Goal: Complete application form

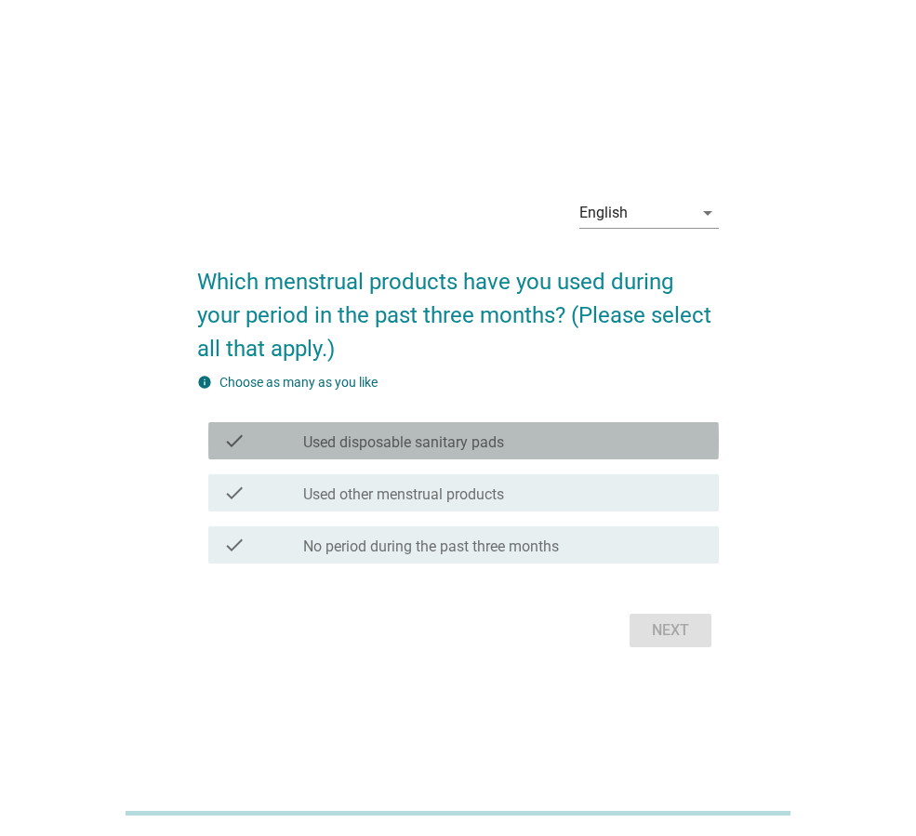
click at [380, 441] on label "Used disposable sanitary pads" at bounding box center [403, 442] width 201 height 19
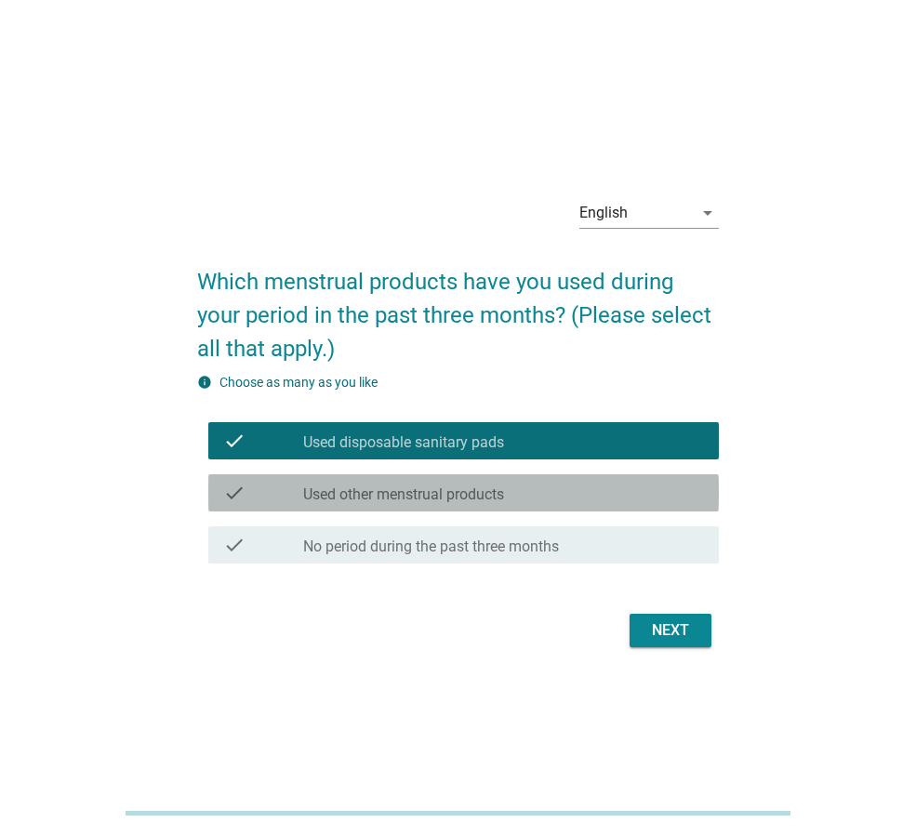
click at [367, 493] on label "Used other menstrual products" at bounding box center [403, 494] width 201 height 19
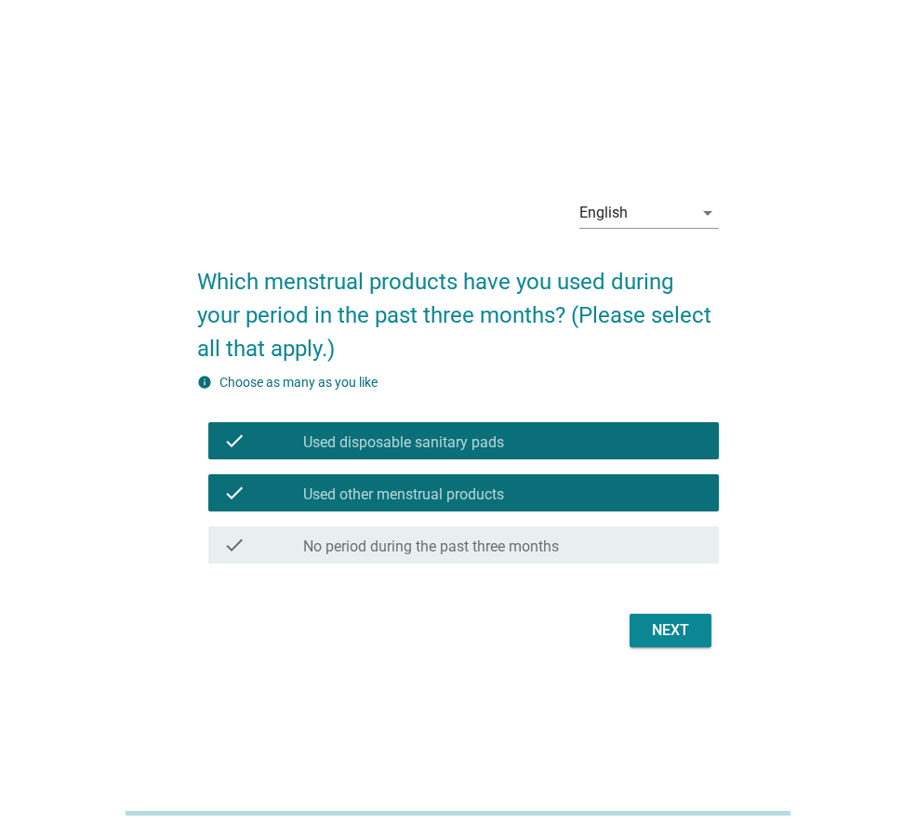
click at [370, 537] on div "check_box_outline_blank No period during the past three months" at bounding box center [503, 545] width 401 height 22
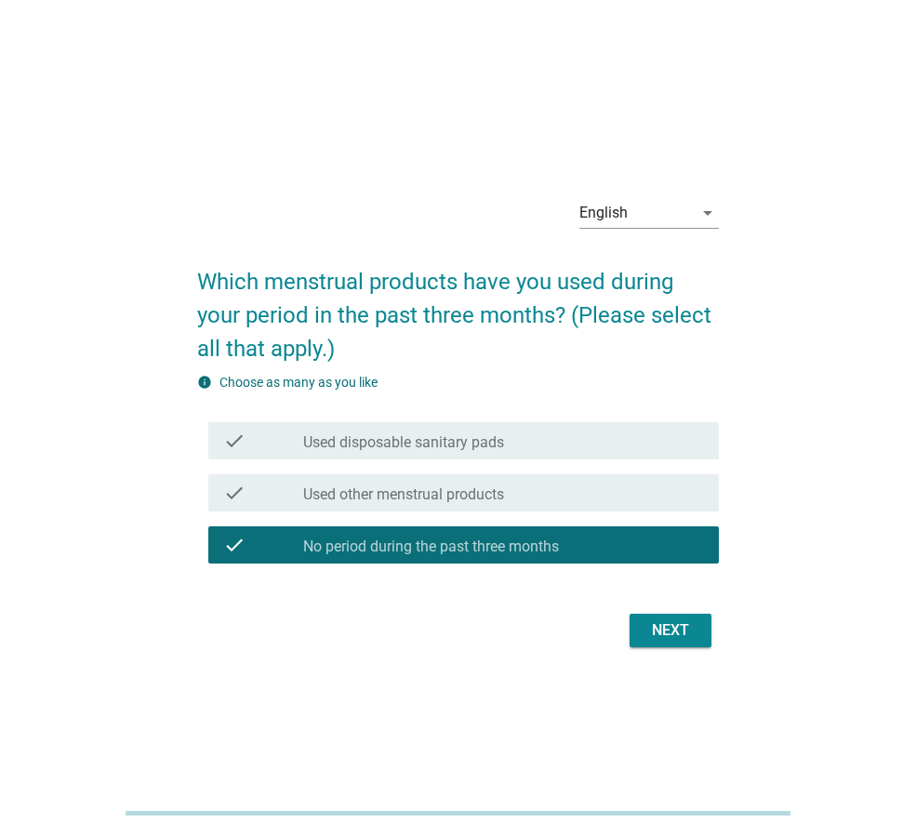
click at [475, 449] on label "Used disposable sanitary pads" at bounding box center [403, 442] width 201 height 19
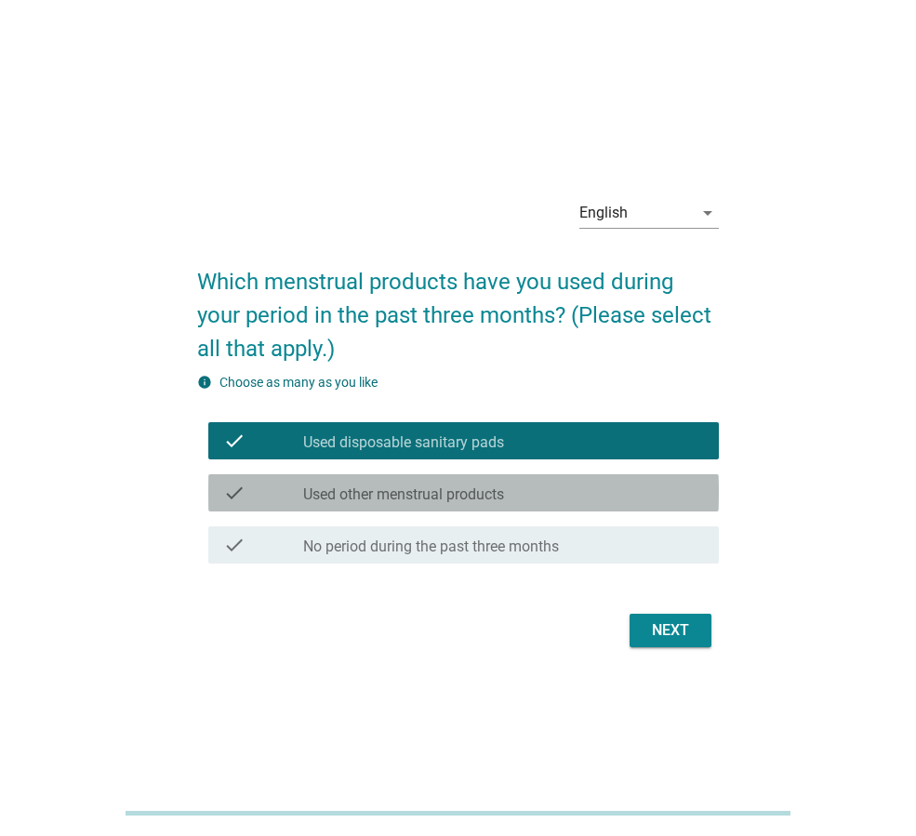
click at [539, 503] on div "check_box Used other menstrual products" at bounding box center [503, 493] width 401 height 22
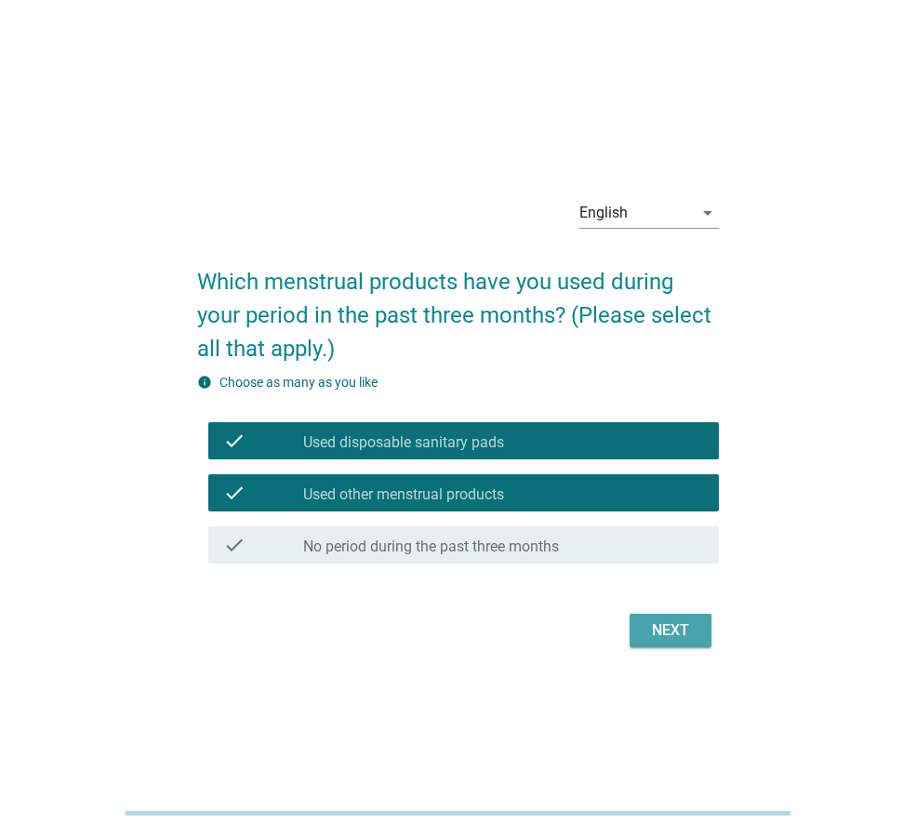
click at [693, 630] on div "Next" at bounding box center [670, 630] width 52 height 22
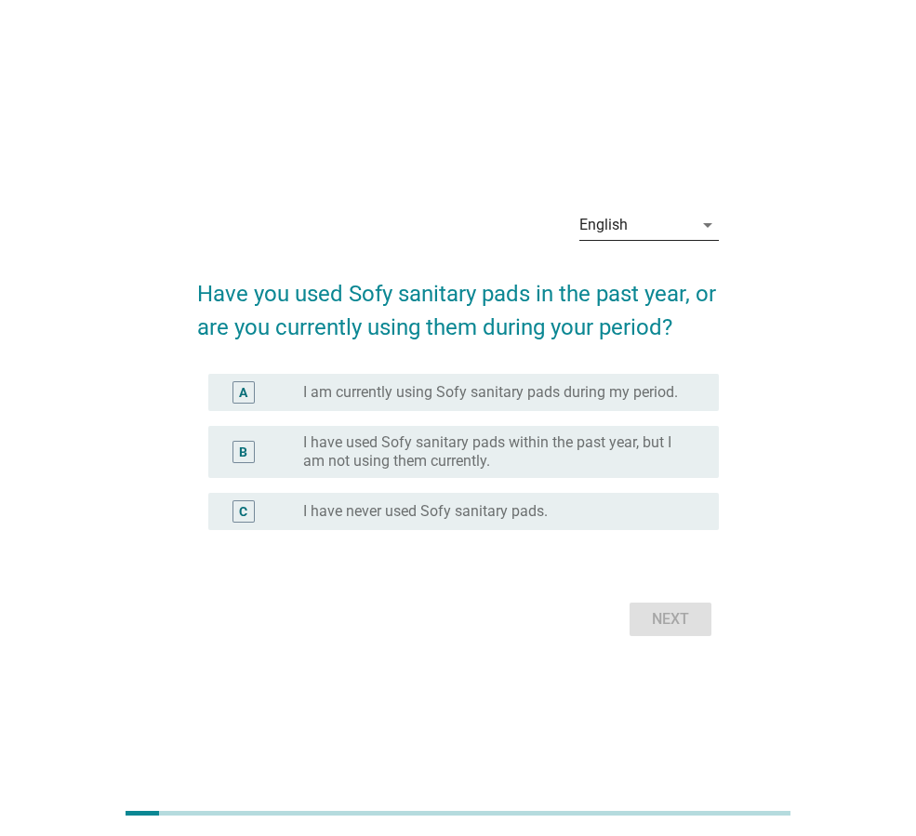
click at [706, 229] on icon "arrow_drop_down" at bounding box center [708, 225] width 22 height 22
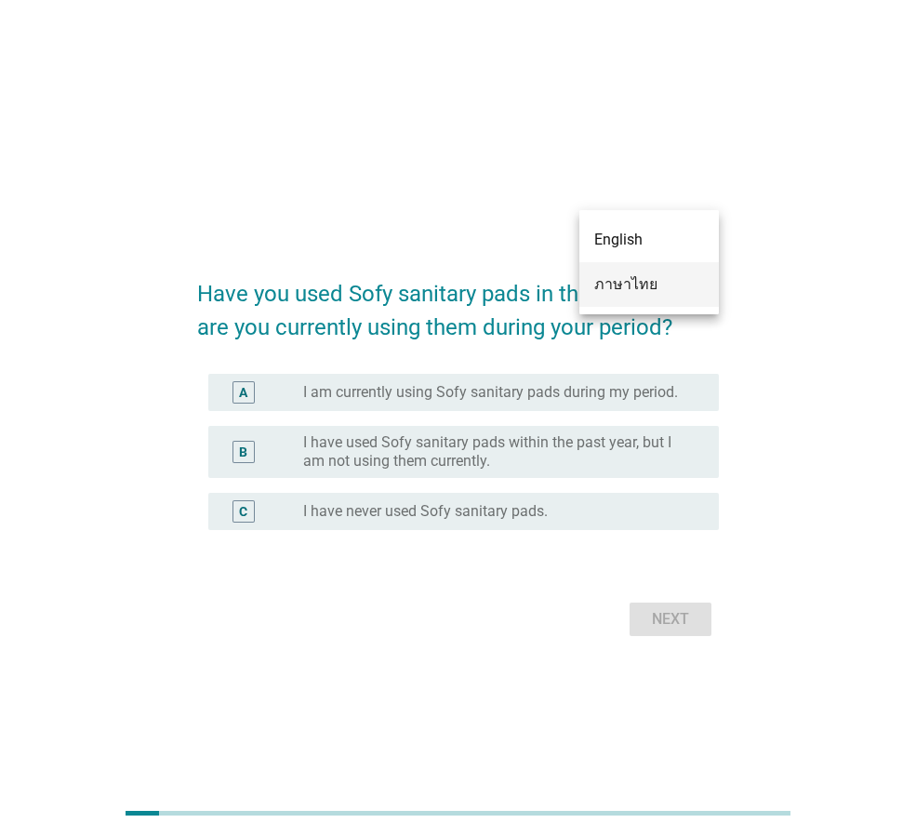
click at [638, 294] on div "ภาษาไทย" at bounding box center [649, 284] width 110 height 22
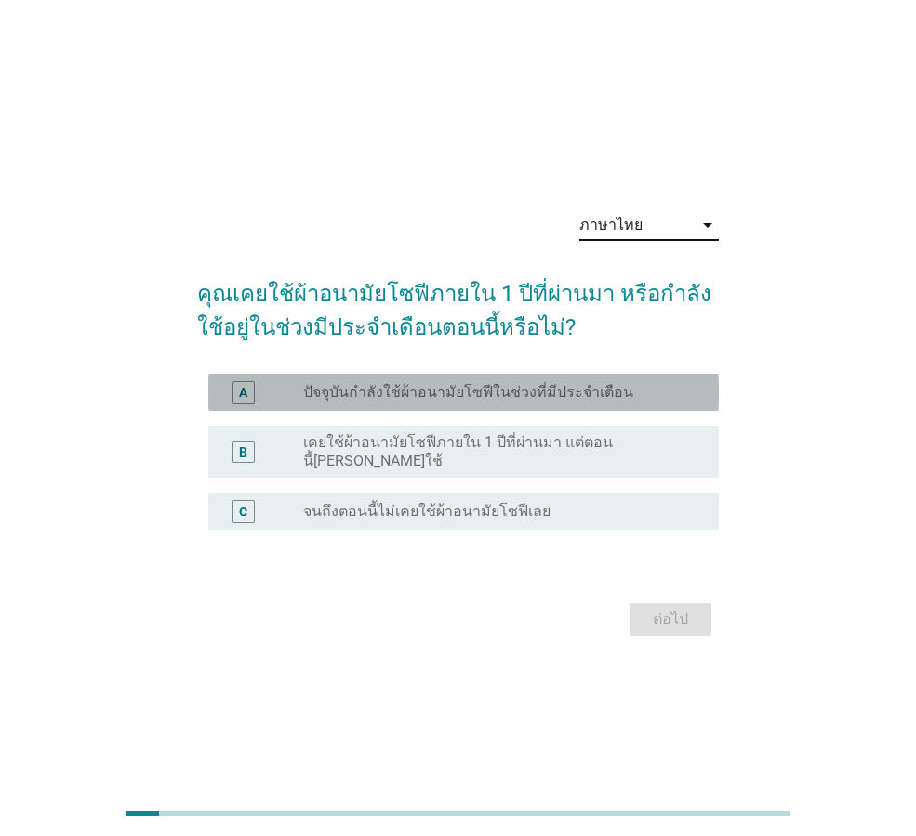
click at [558, 402] on label "ปัจจุบันกำลังใช้ผ้าอนามัยโซฟีในช่วงที่มีประจำเดือน" at bounding box center [468, 392] width 330 height 19
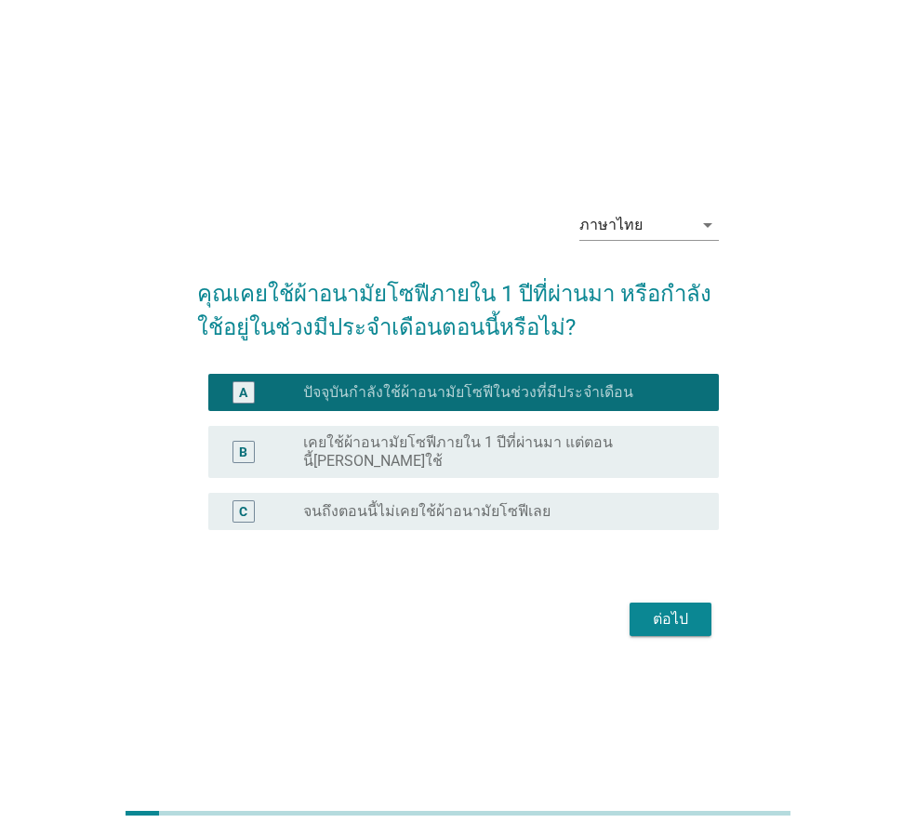
click at [675, 610] on div "ต่อไป" at bounding box center [670, 619] width 52 height 22
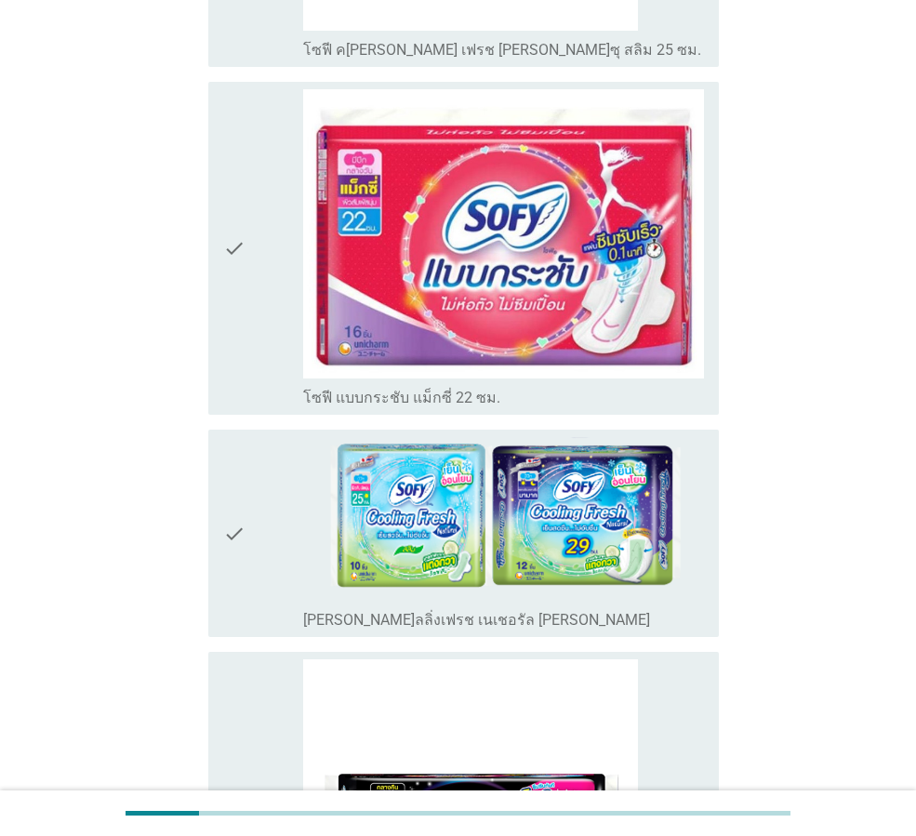
scroll to position [930, 0]
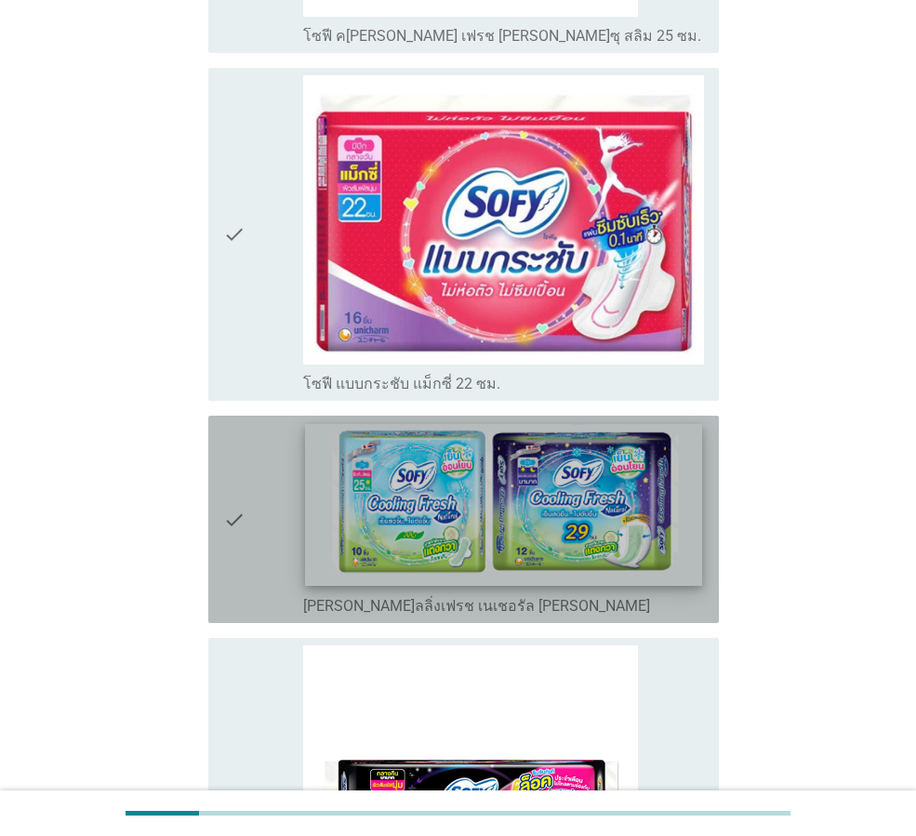
click at [506, 473] on img at bounding box center [503, 505] width 396 height 162
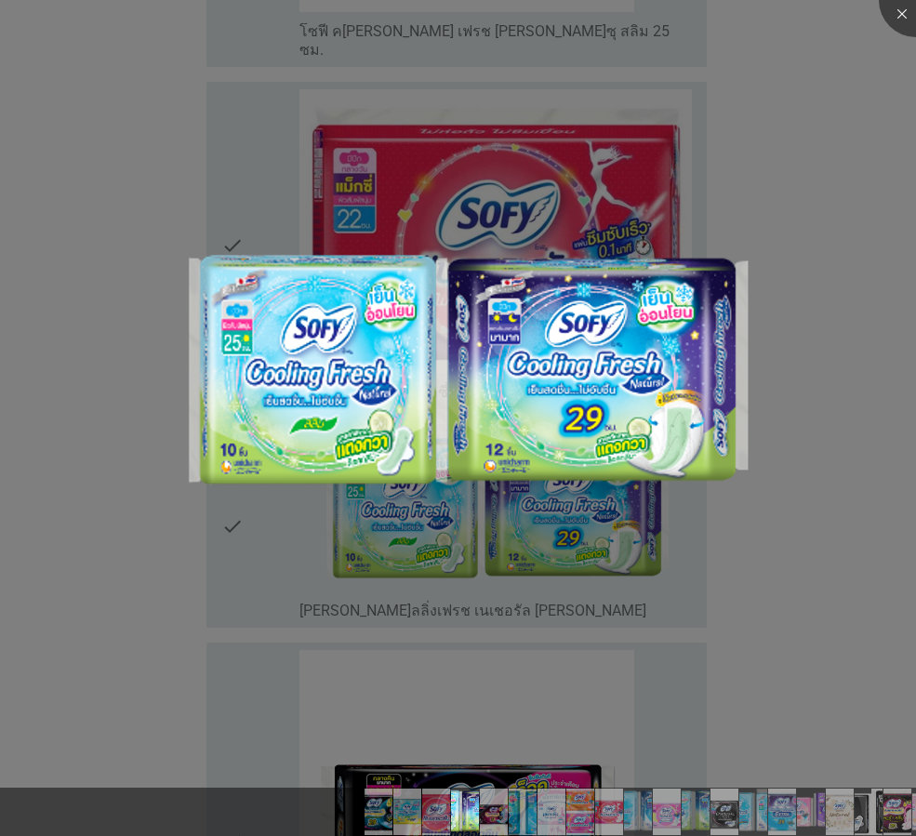
click at [806, 508] on div at bounding box center [458, 418] width 916 height 836
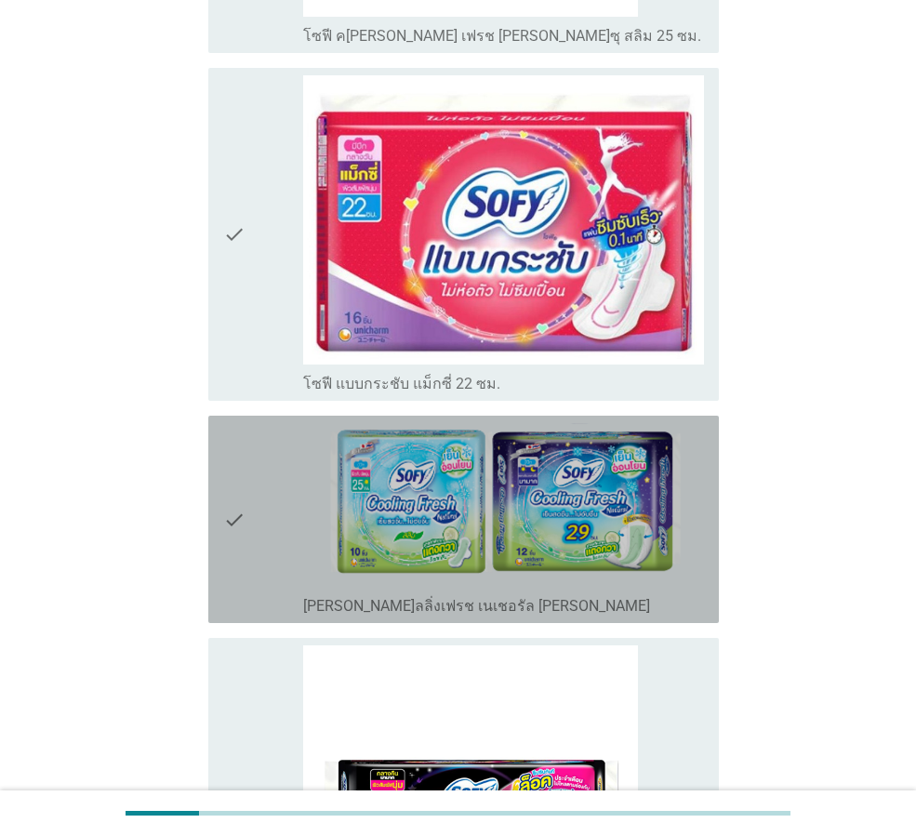
click at [238, 471] on icon "check" at bounding box center [234, 519] width 22 height 193
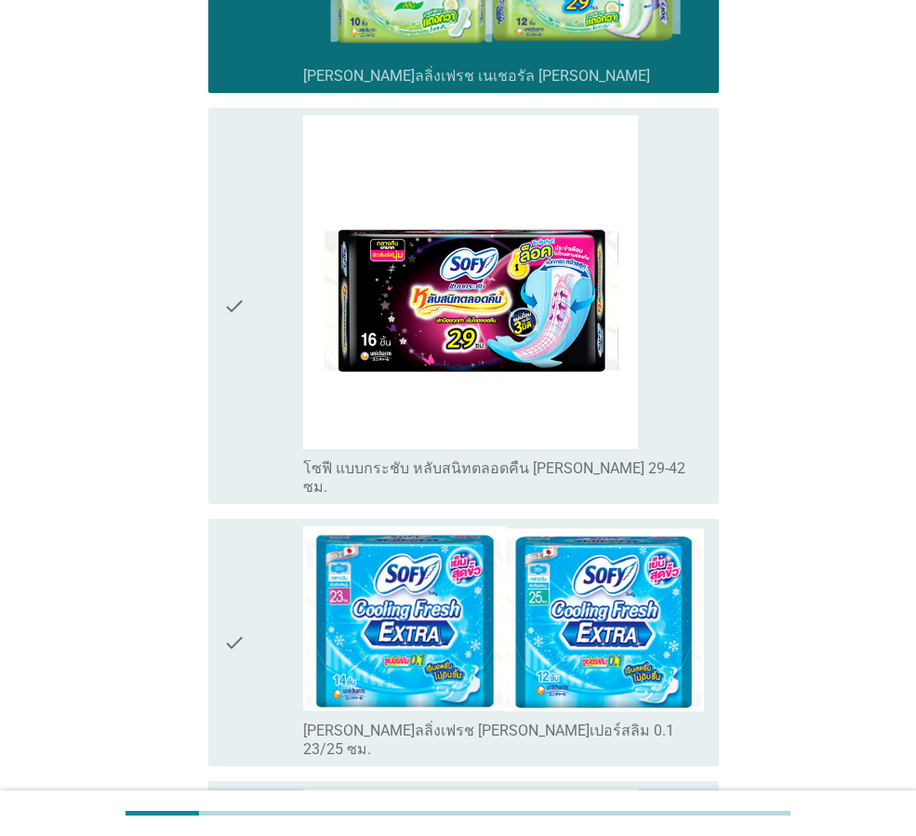
scroll to position [1581, 0]
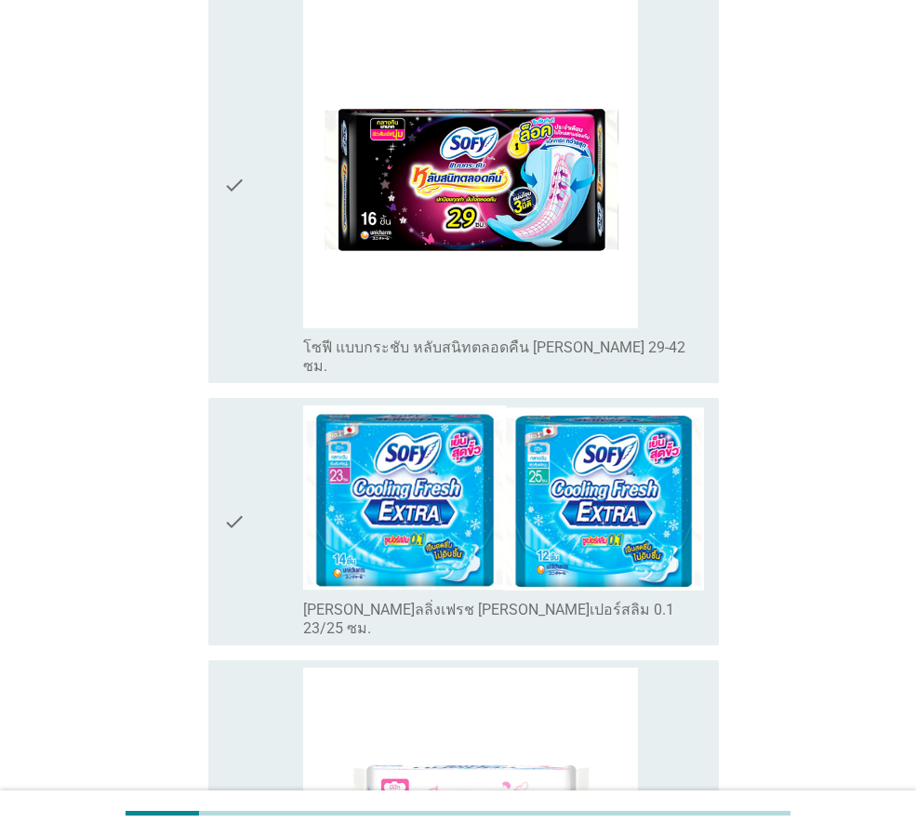
click at [236, 445] on icon "check" at bounding box center [234, 521] width 22 height 233
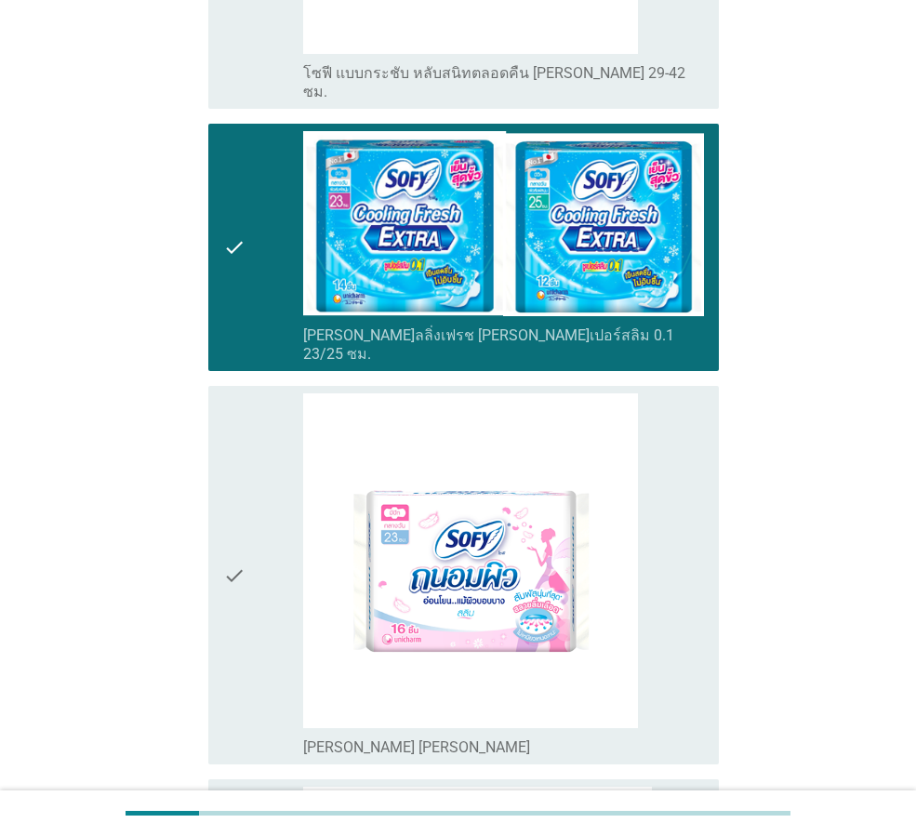
scroll to position [1860, 0]
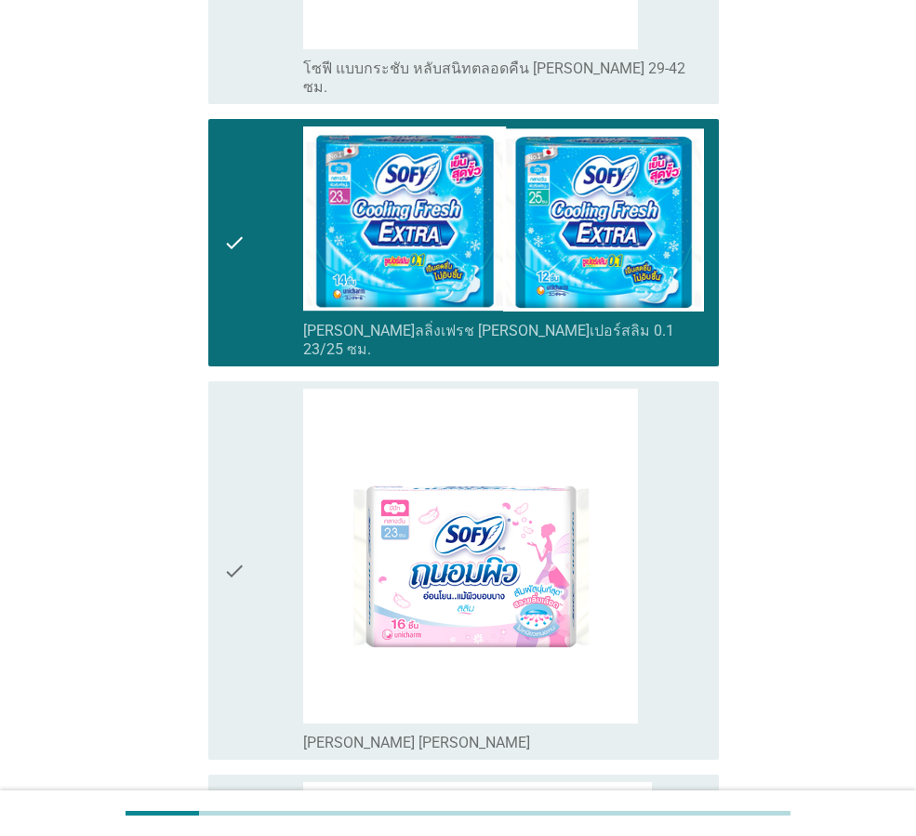
click at [225, 485] on icon "check" at bounding box center [234, 571] width 22 height 364
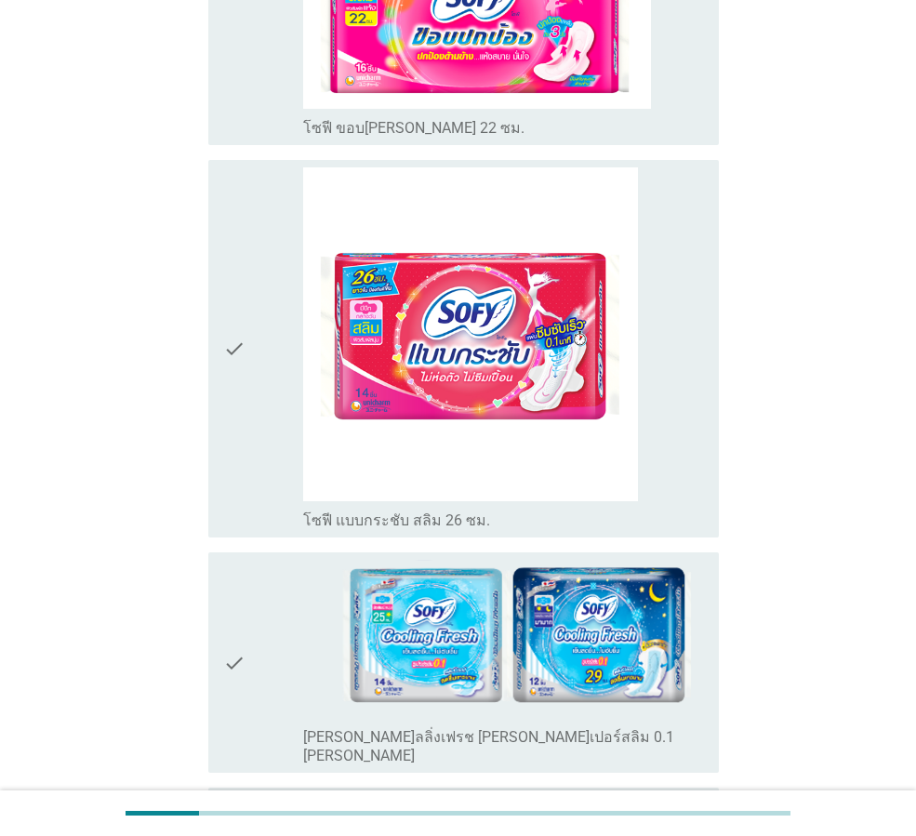
scroll to position [2883, 0]
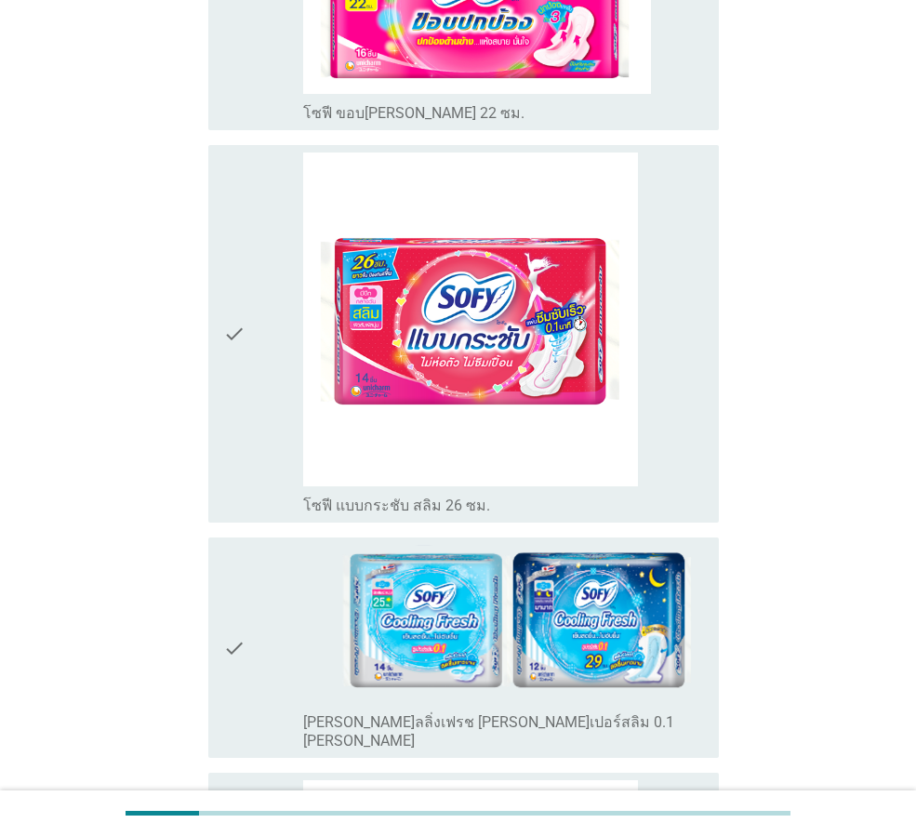
click at [233, 548] on icon "check" at bounding box center [234, 648] width 22 height 206
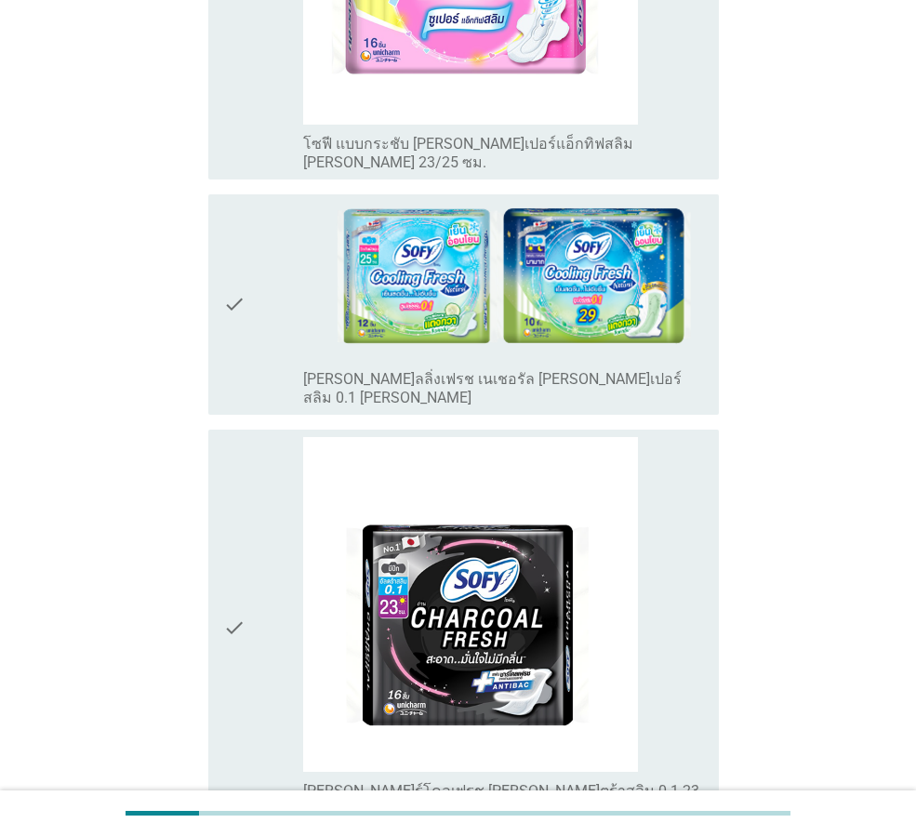
scroll to position [3906, 0]
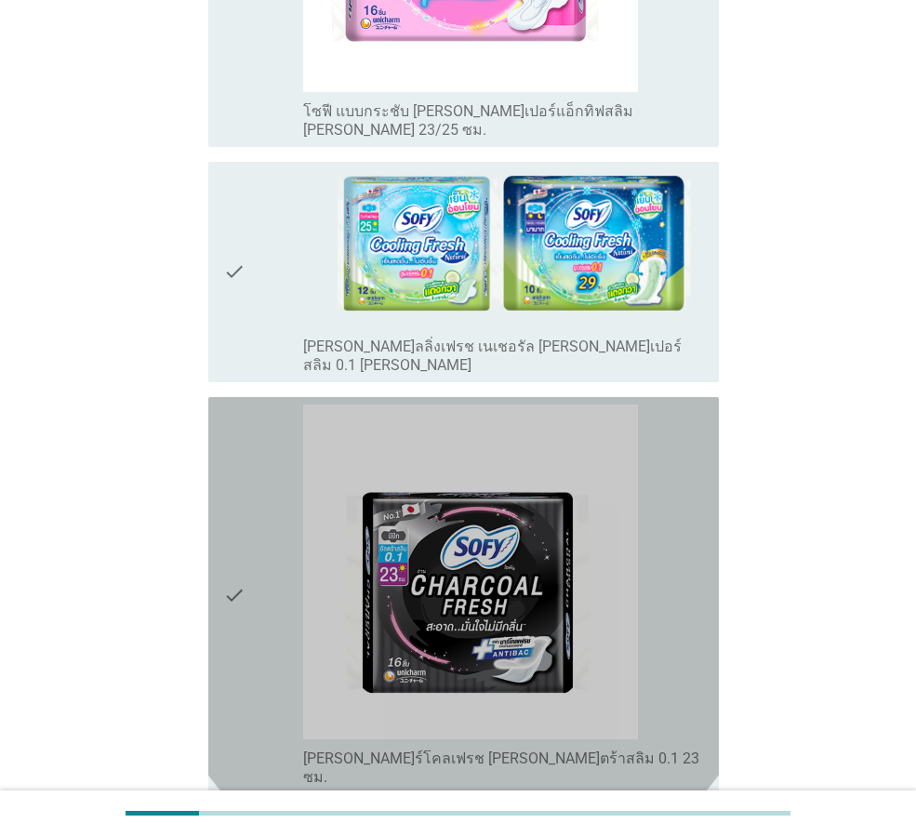
click at [225, 440] on icon "check" at bounding box center [234, 596] width 22 height 382
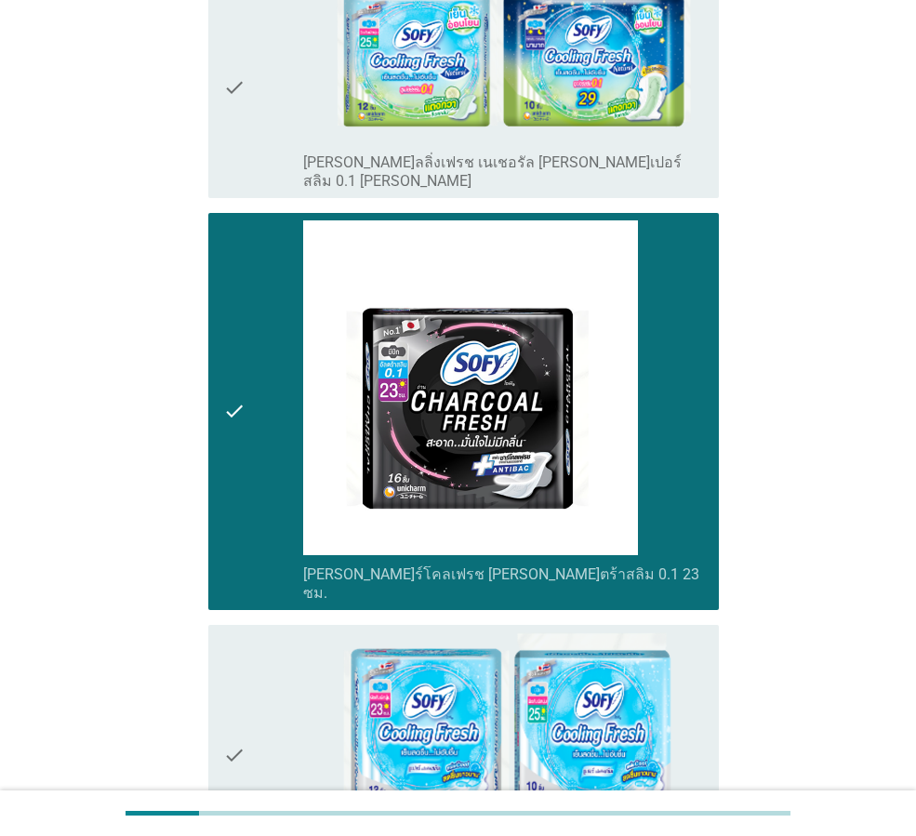
scroll to position [4092, 0]
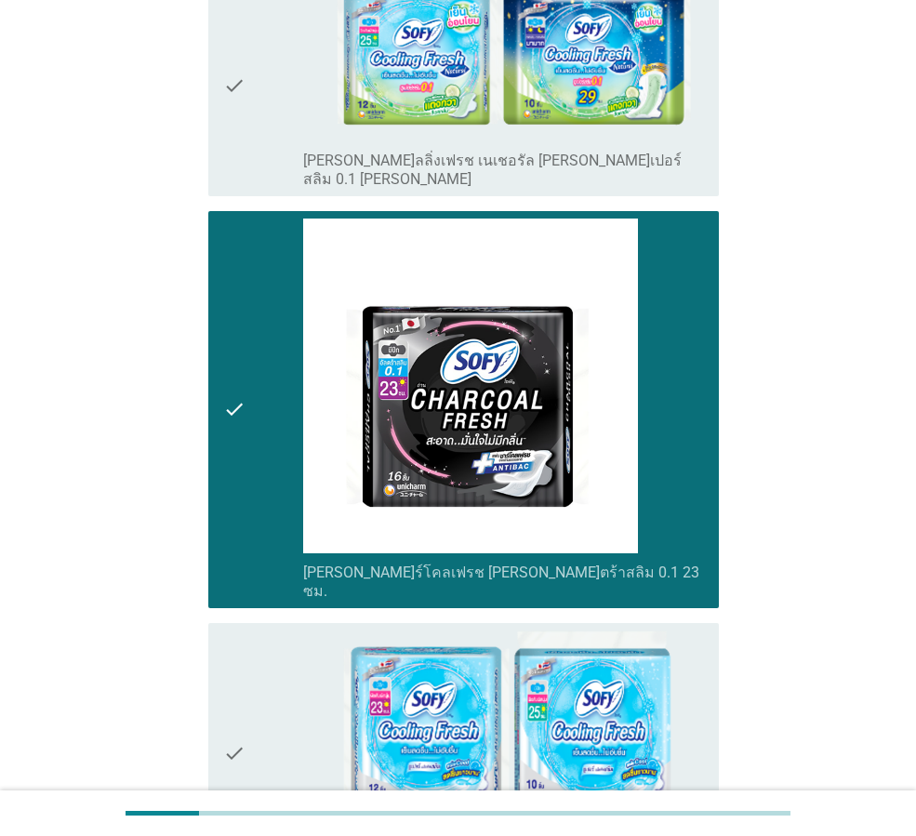
click at [237, 631] on icon "check" at bounding box center [234, 754] width 22 height 246
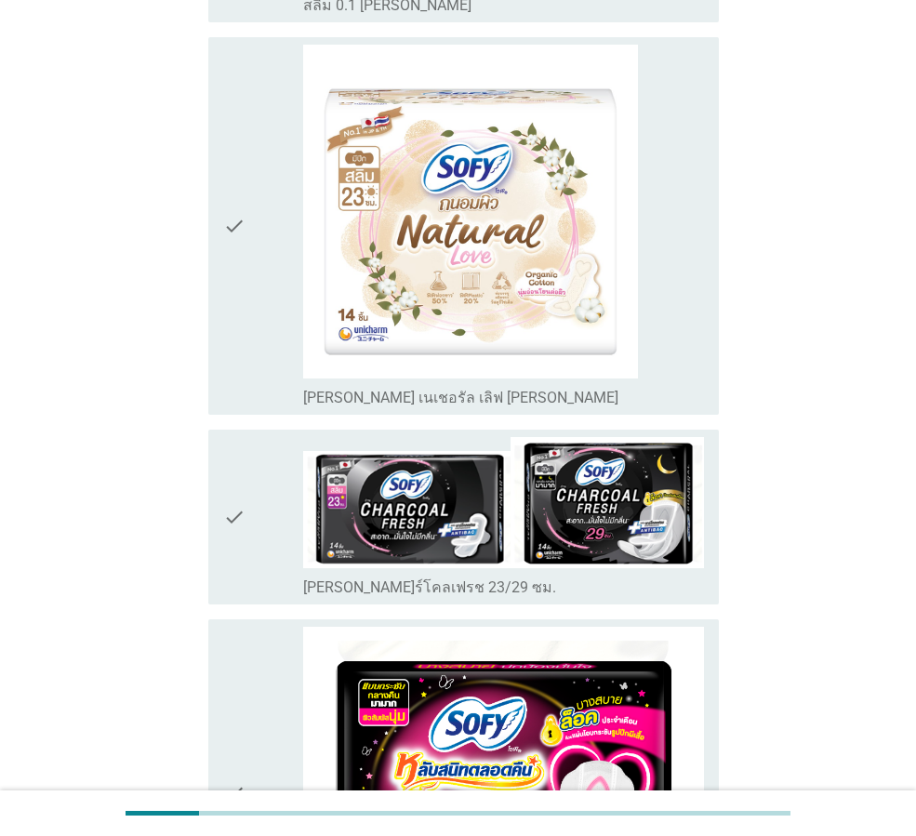
scroll to position [5673, 0]
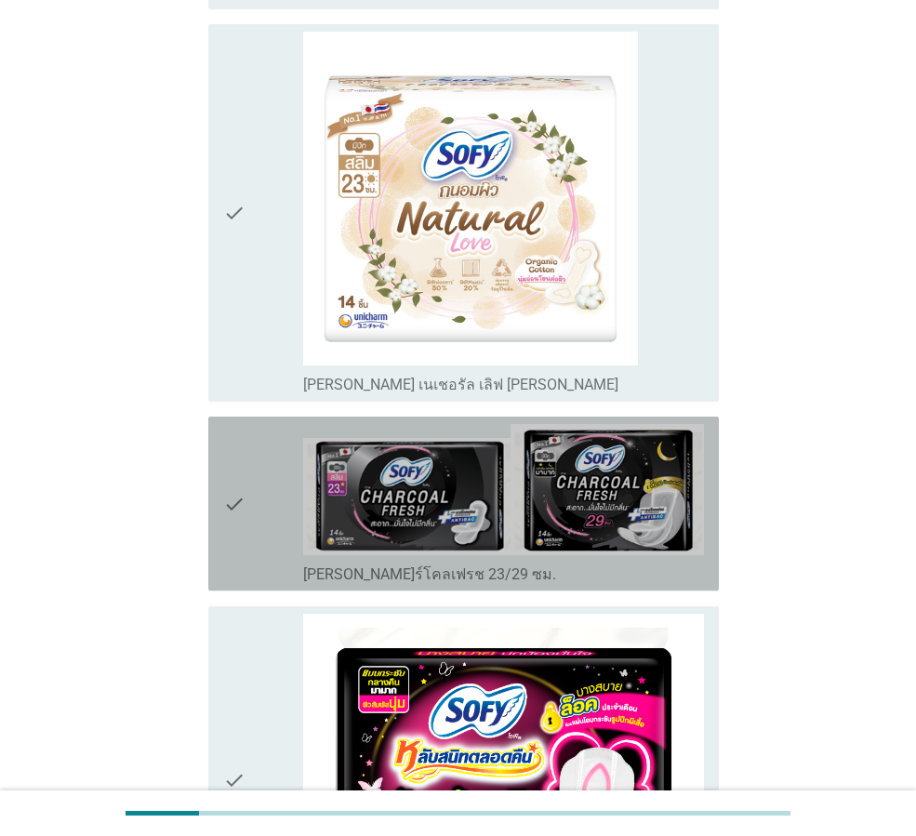
click at [233, 424] on icon "check" at bounding box center [234, 503] width 22 height 159
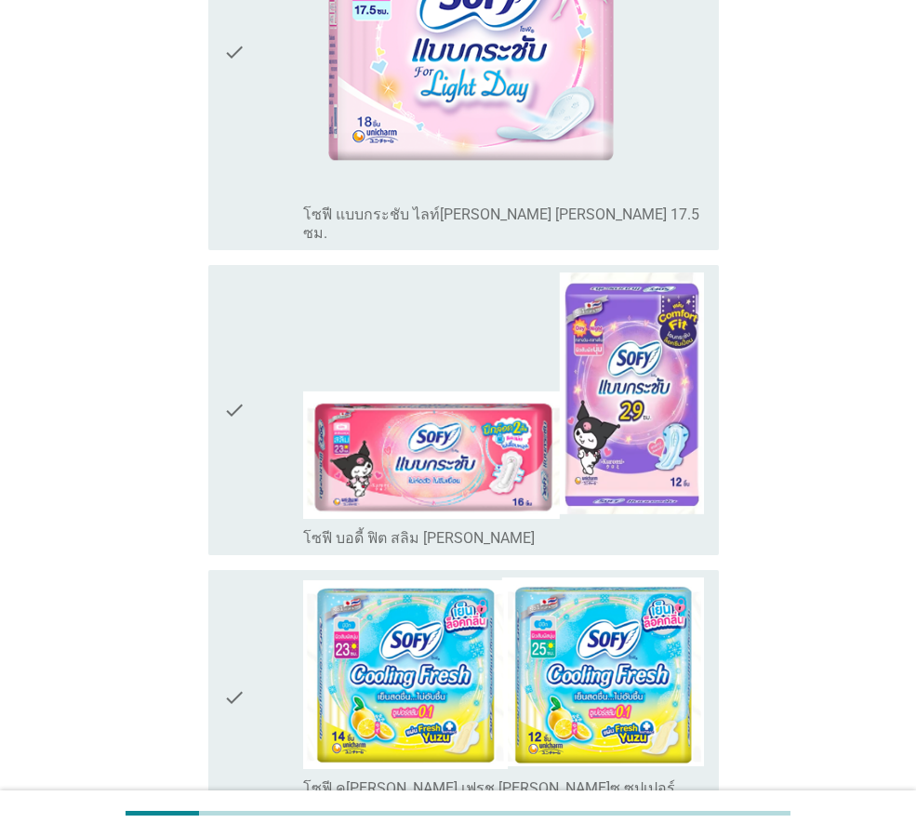
scroll to position [6988, 0]
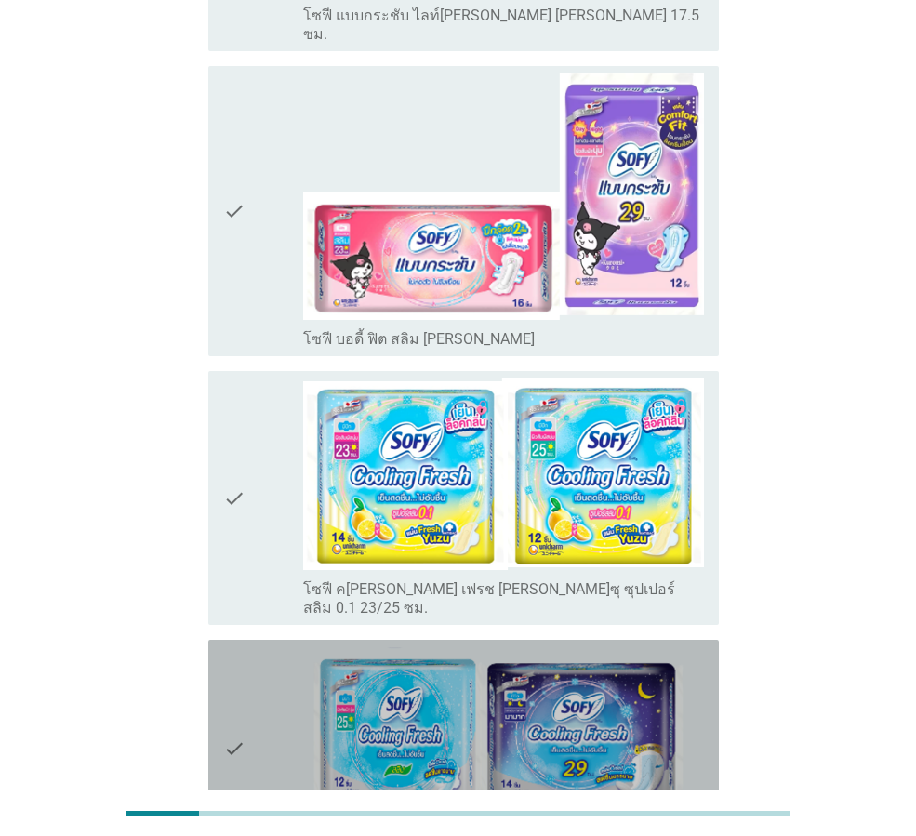
click at [230, 647] on icon "check" at bounding box center [234, 748] width 22 height 202
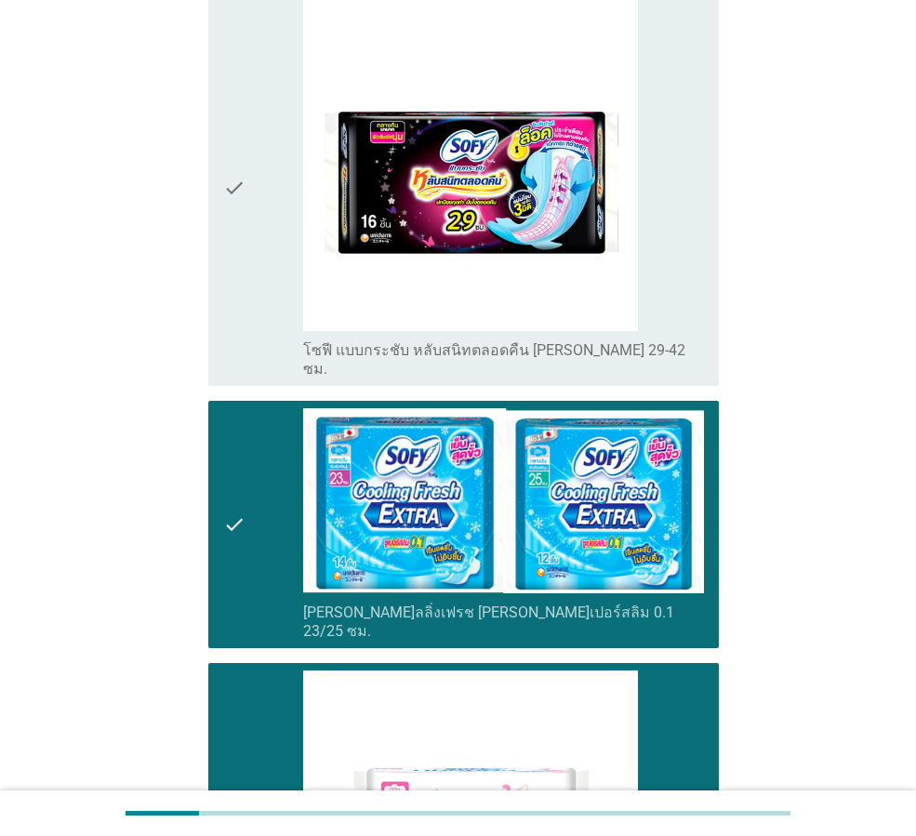
scroll to position [1461, 0]
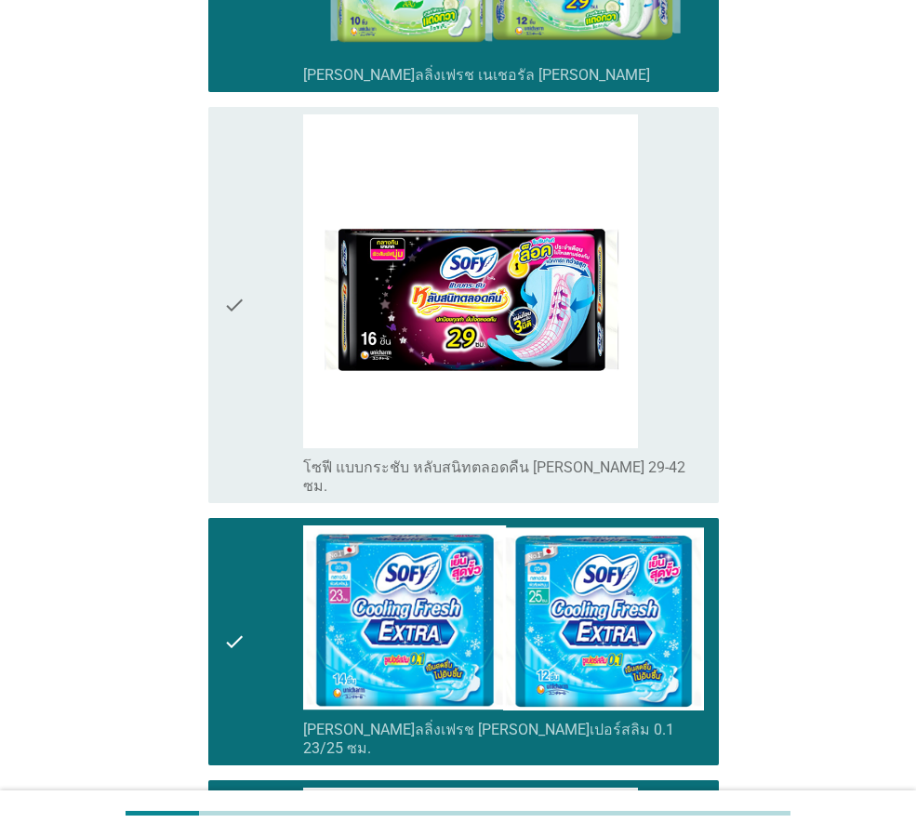
click at [232, 251] on icon "check" at bounding box center [234, 305] width 22 height 382
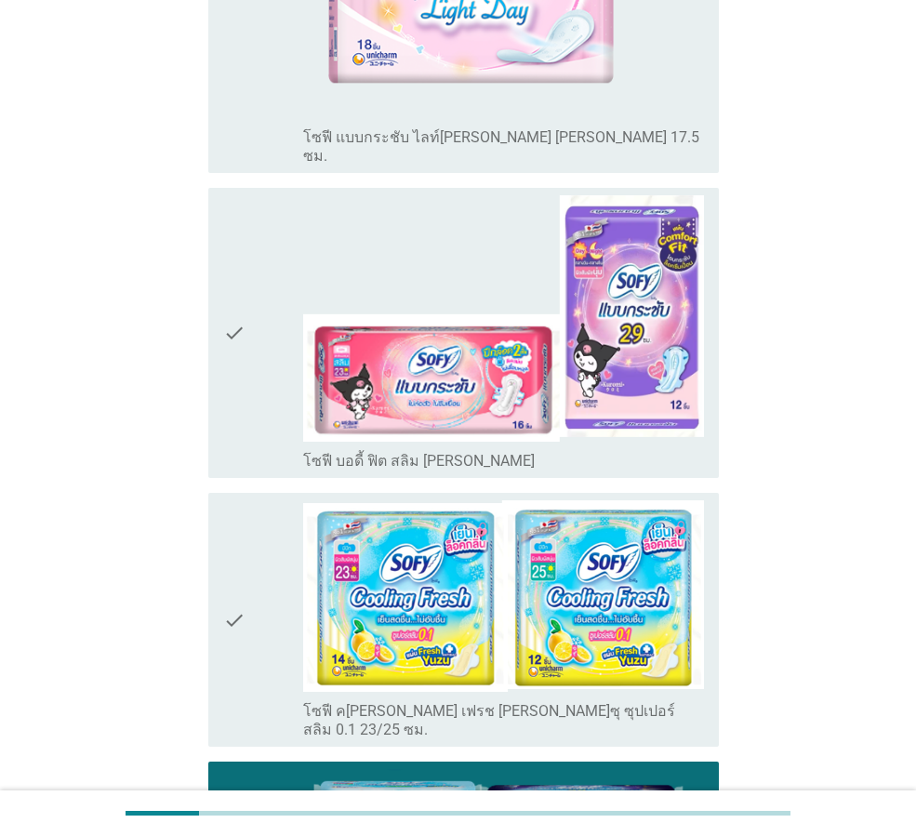
scroll to position [6988, 0]
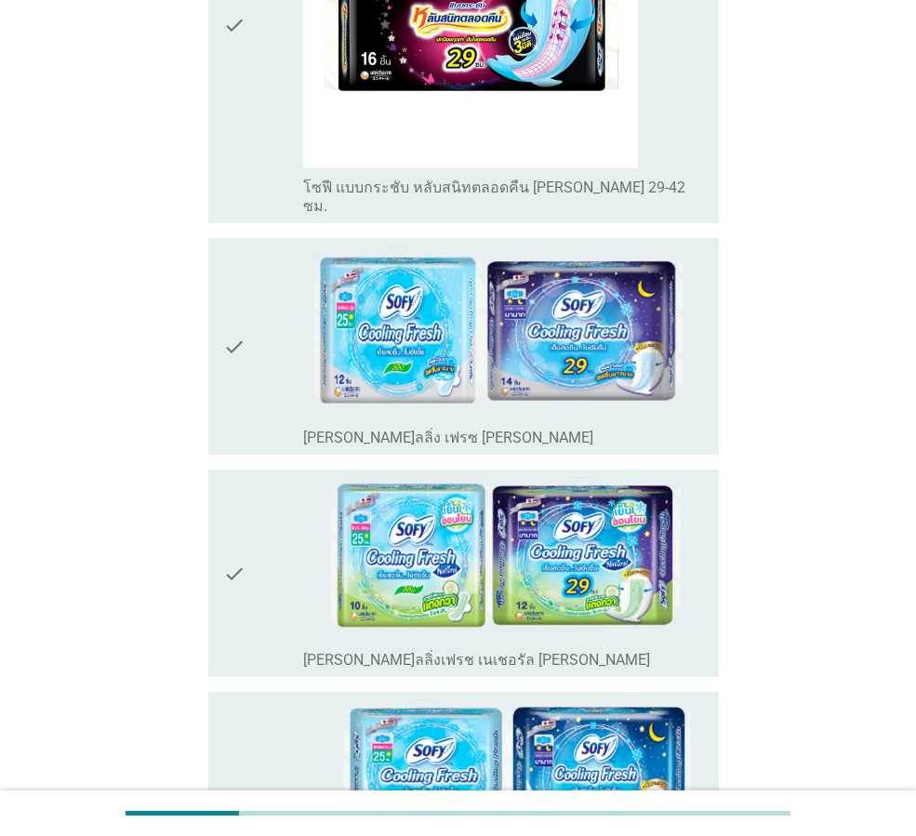
scroll to position [651, 0]
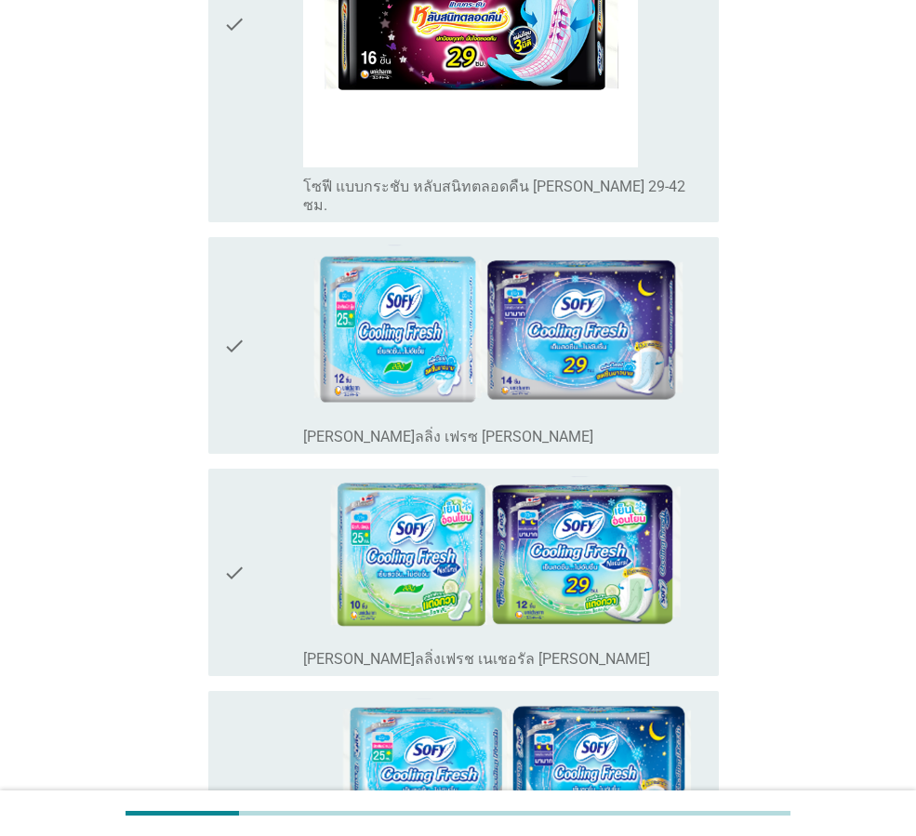
click at [232, 560] on icon "check" at bounding box center [234, 572] width 22 height 193
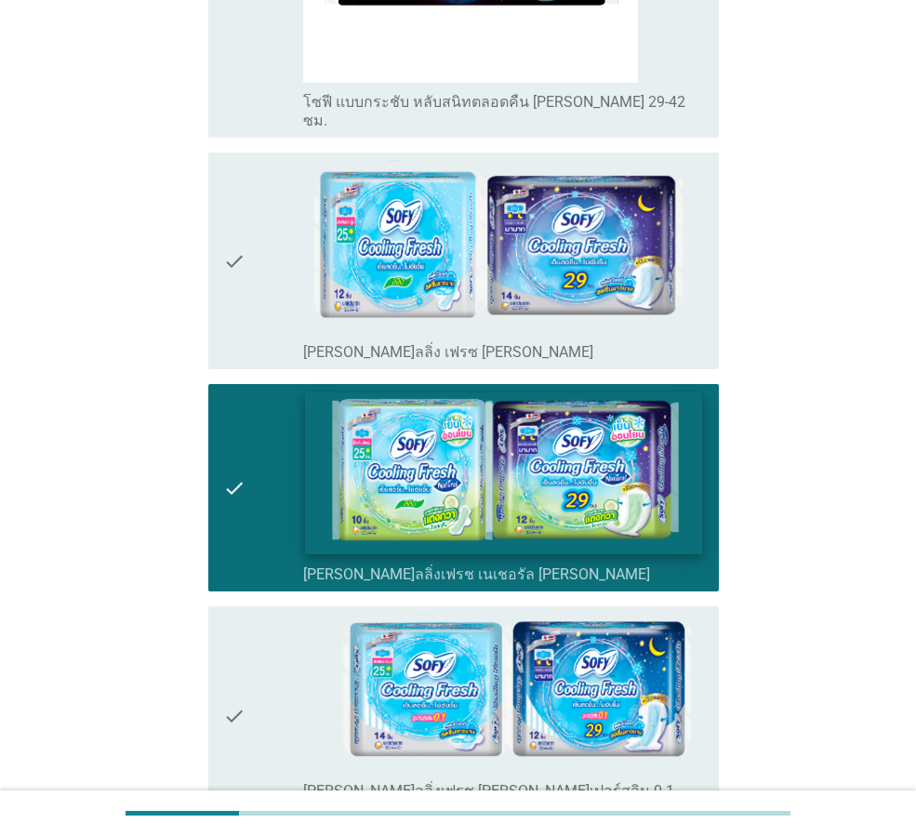
scroll to position [837, 0]
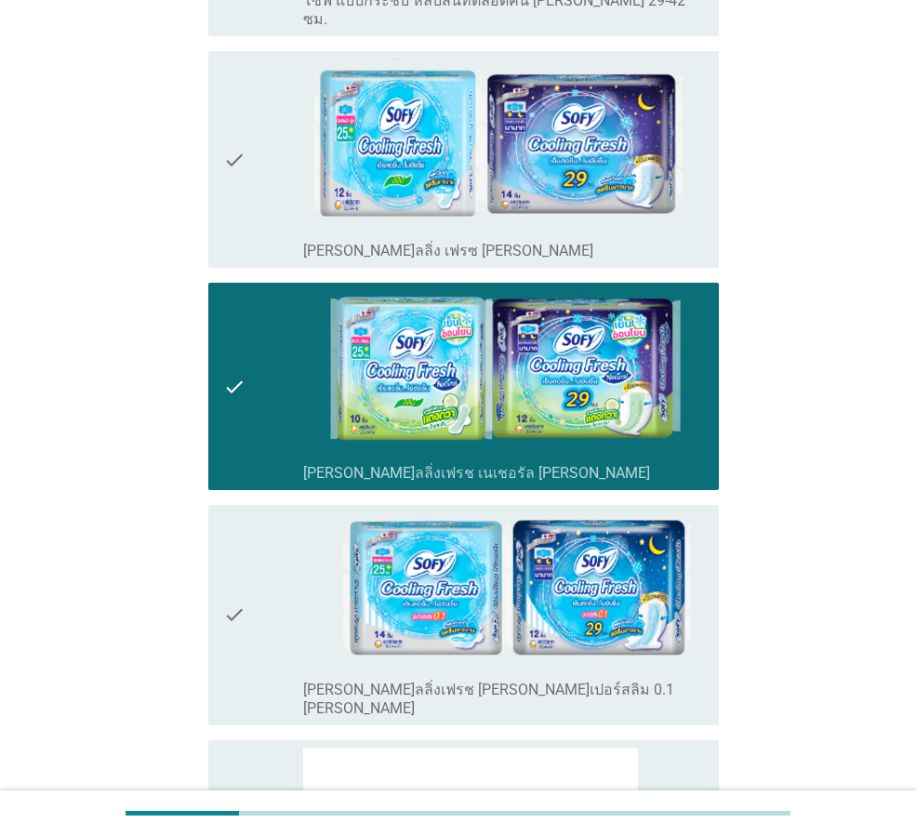
click at [232, 591] on icon "check" at bounding box center [234, 615] width 22 height 206
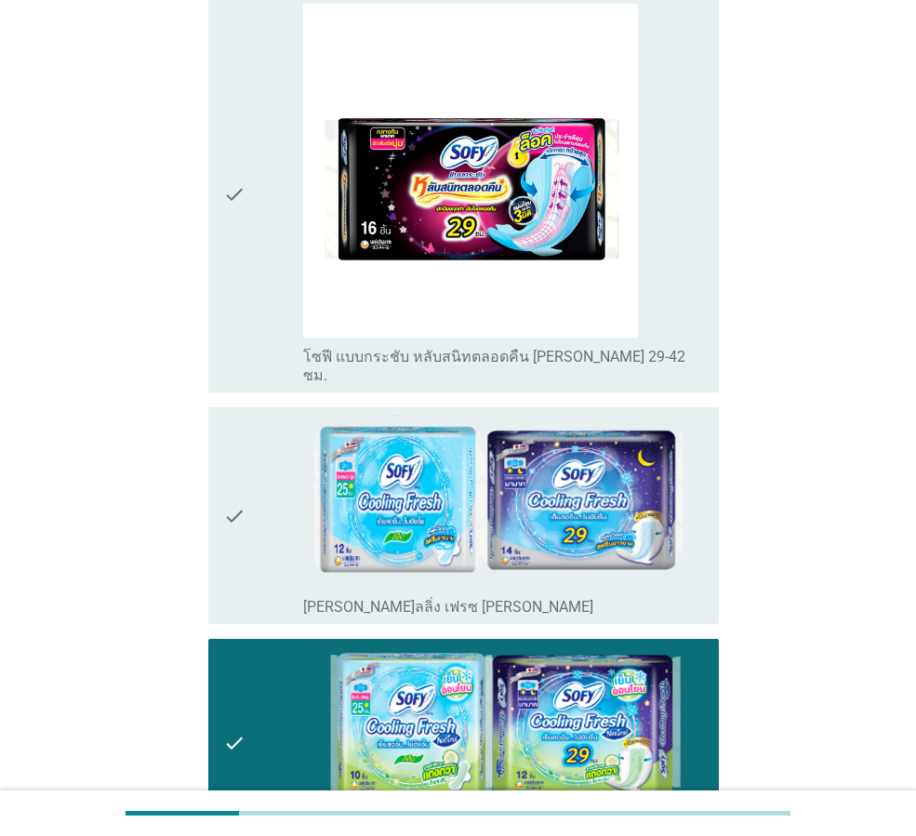
scroll to position [465, 0]
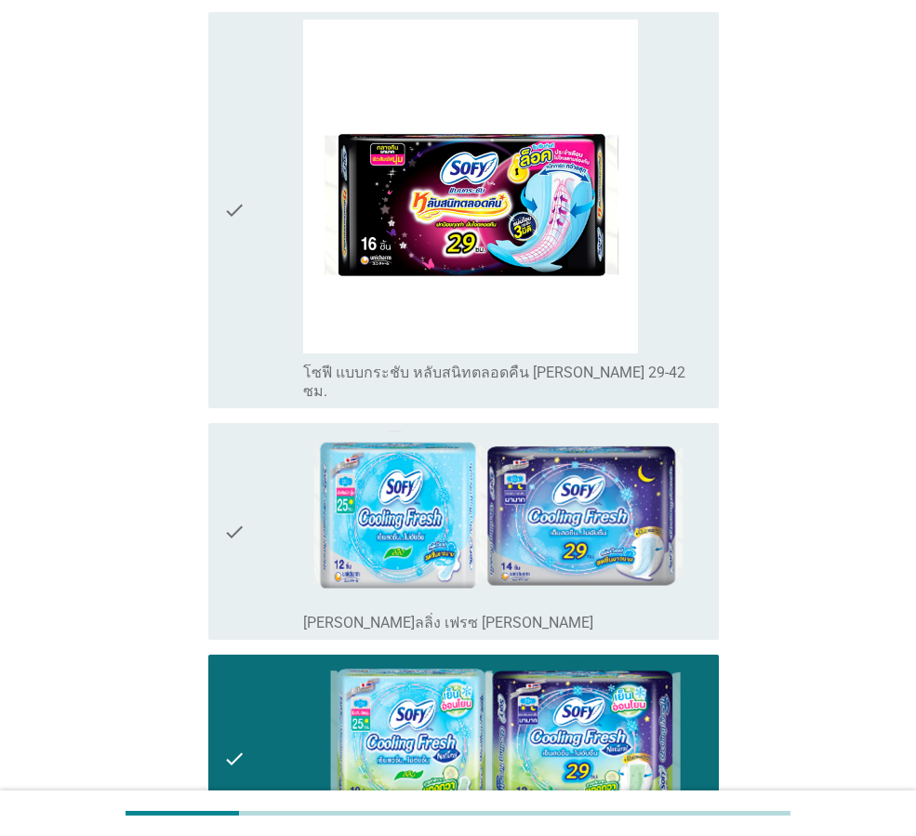
click at [228, 204] on icon "check" at bounding box center [234, 211] width 22 height 382
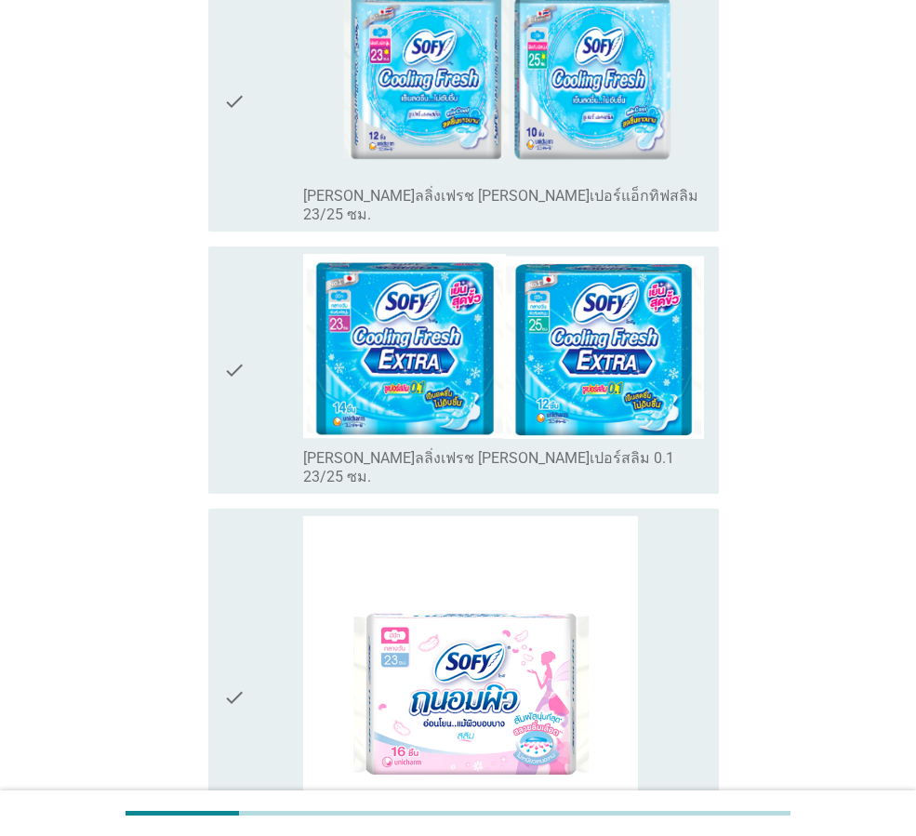
scroll to position [2220, 0]
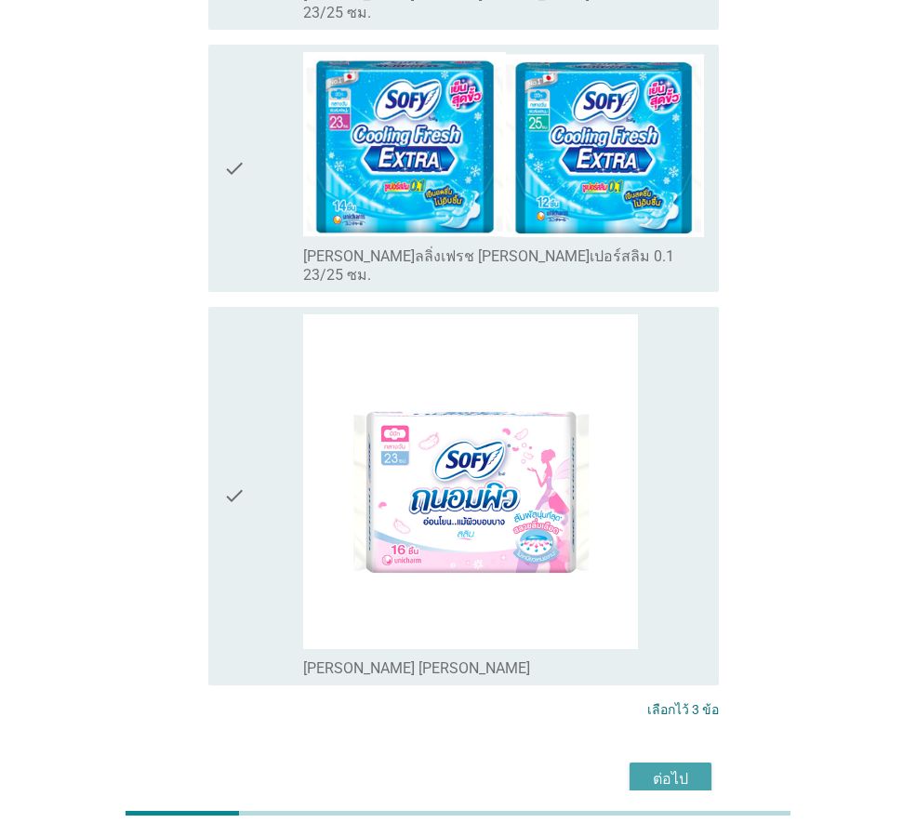
click at [682, 768] on div "ต่อไป" at bounding box center [670, 779] width 52 height 22
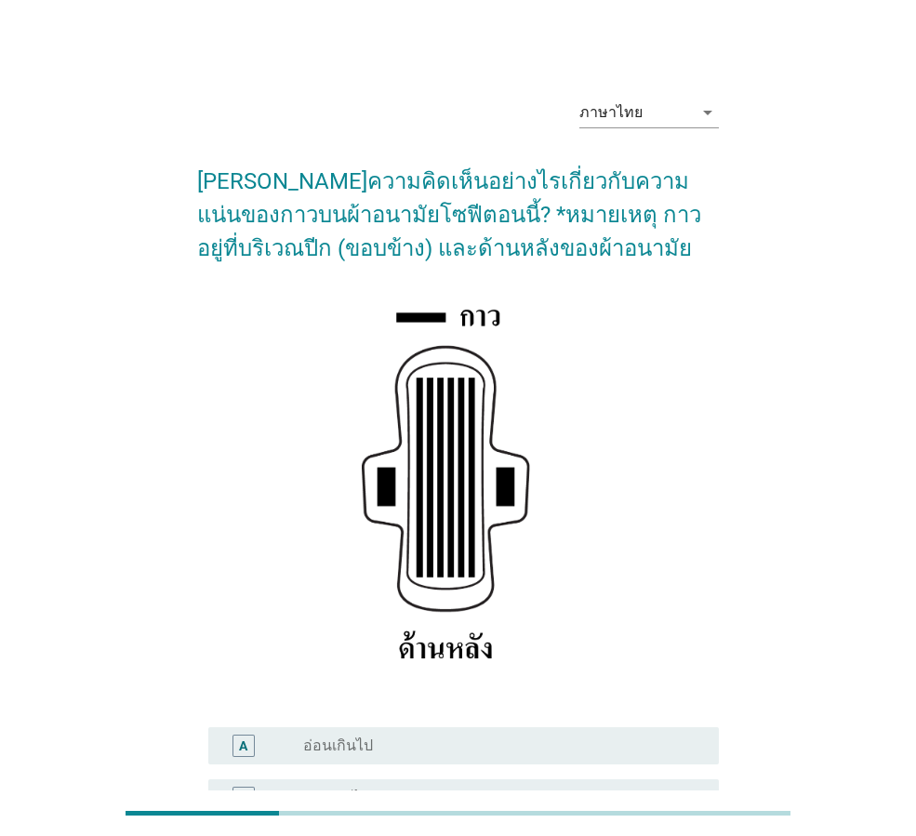
scroll to position [93, 0]
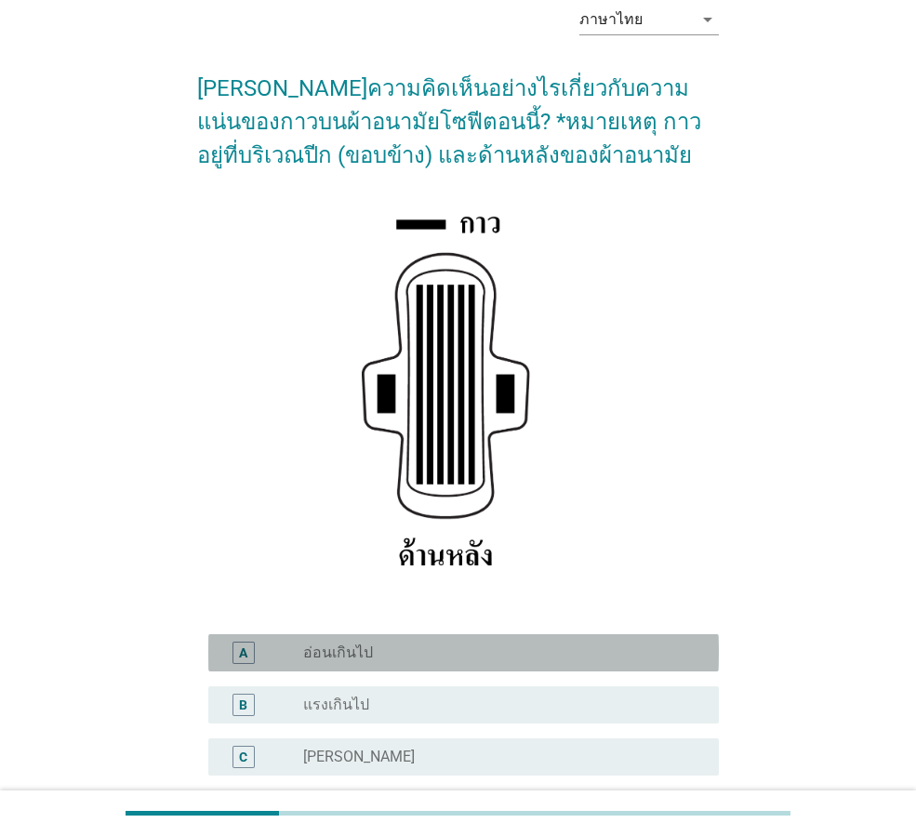
click at [373, 654] on div "radio_button_unchecked อ่อนเกินไป" at bounding box center [496, 653] width 386 height 19
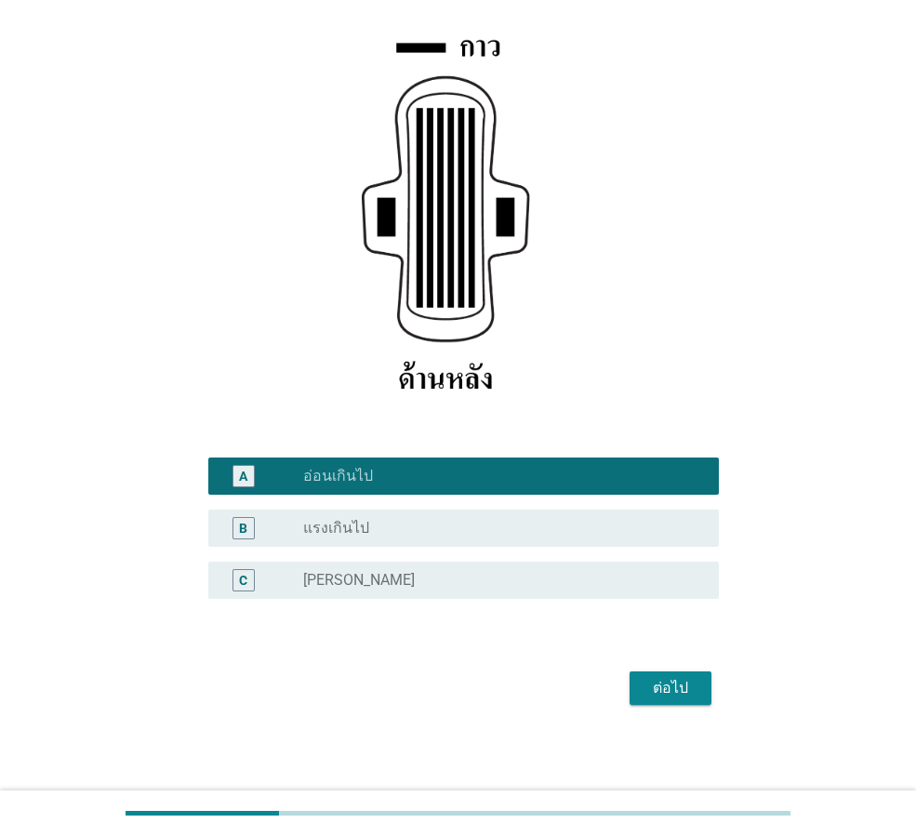
scroll to position [272, 0]
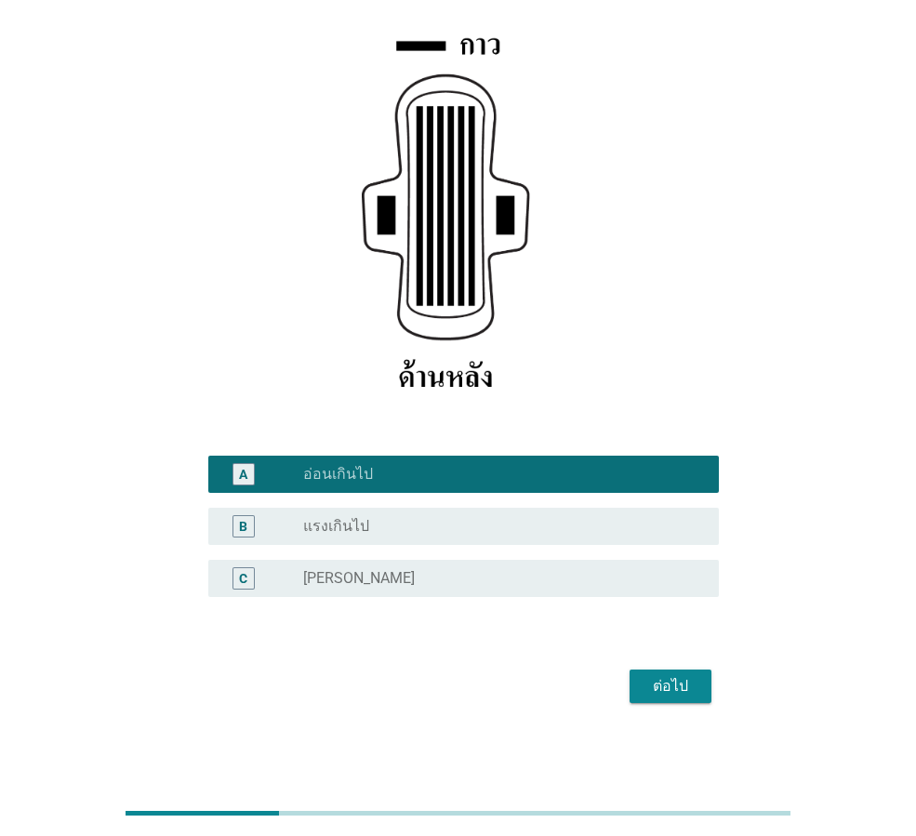
click at [672, 688] on div "ต่อไป" at bounding box center [670, 686] width 52 height 22
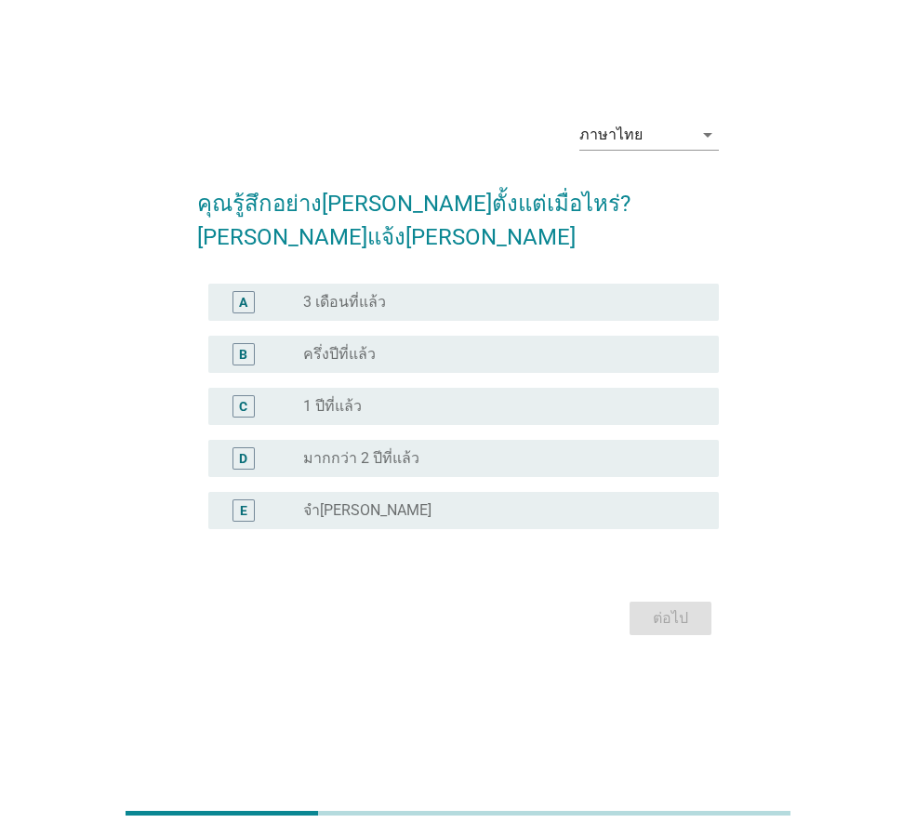
scroll to position [0, 0]
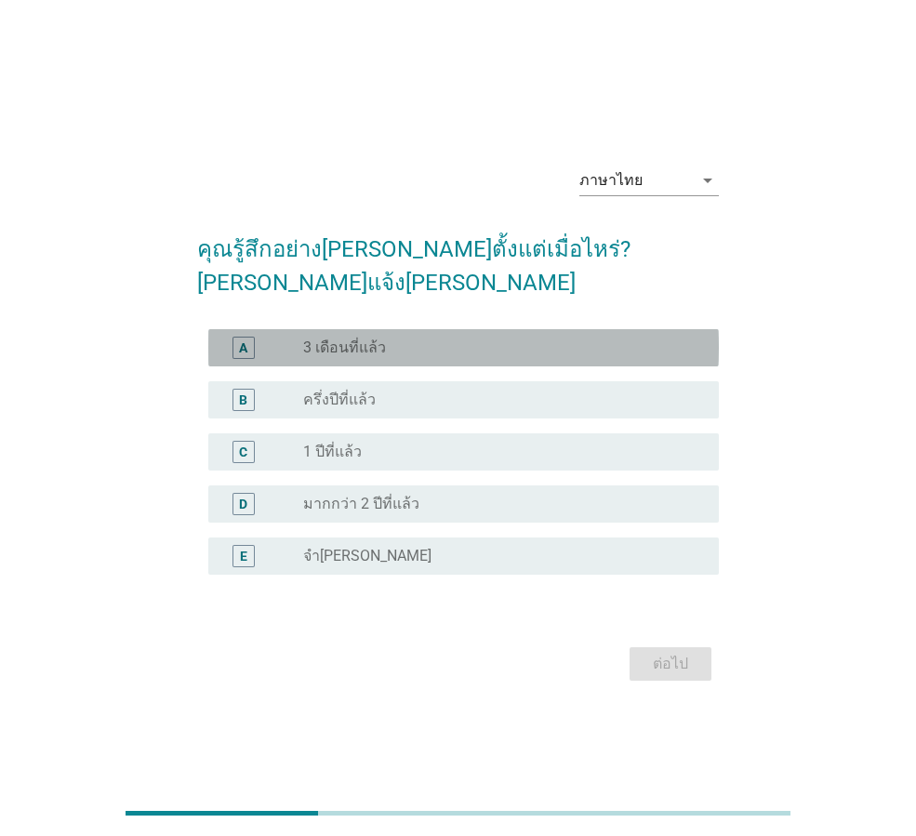
click at [374, 339] on label "3 เดือนที่แล้ว" at bounding box center [344, 348] width 83 height 19
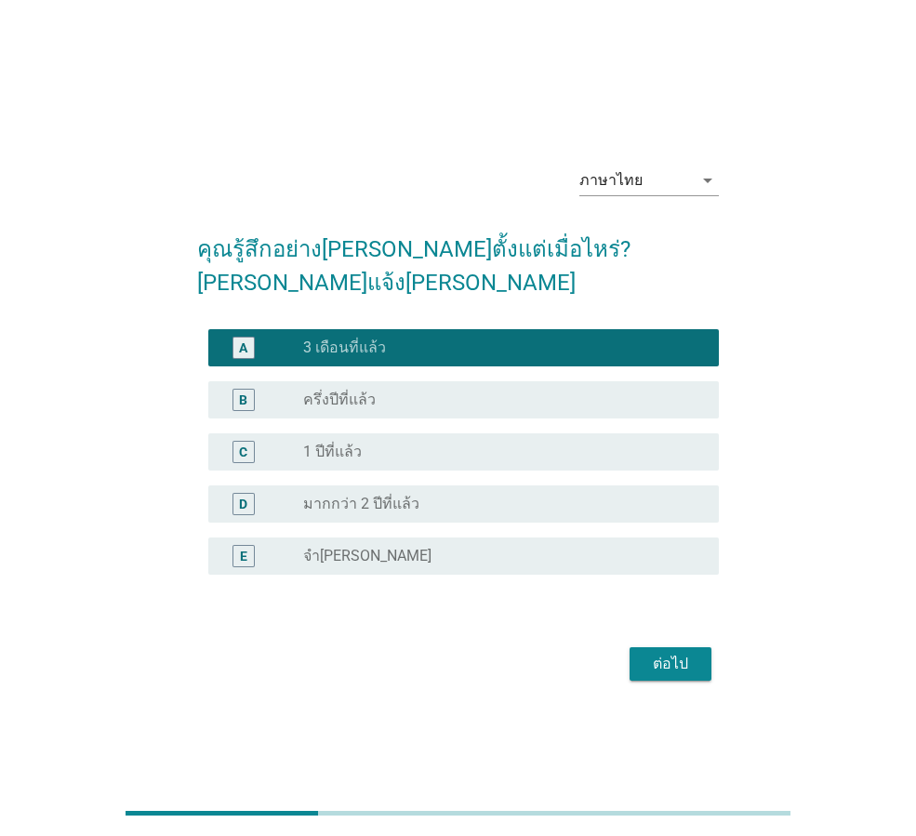
click at [666, 653] on div "ต่อไป" at bounding box center [670, 664] width 52 height 22
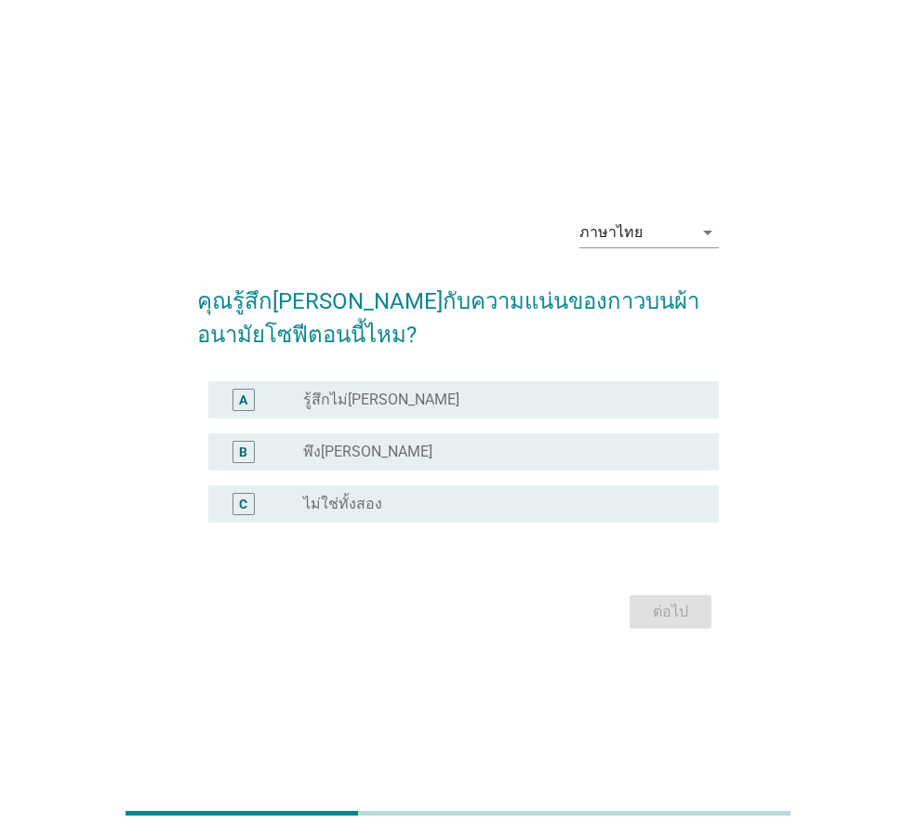
click at [385, 452] on div "radio_button_unchecked พึง[PERSON_NAME]" at bounding box center [496, 452] width 386 height 19
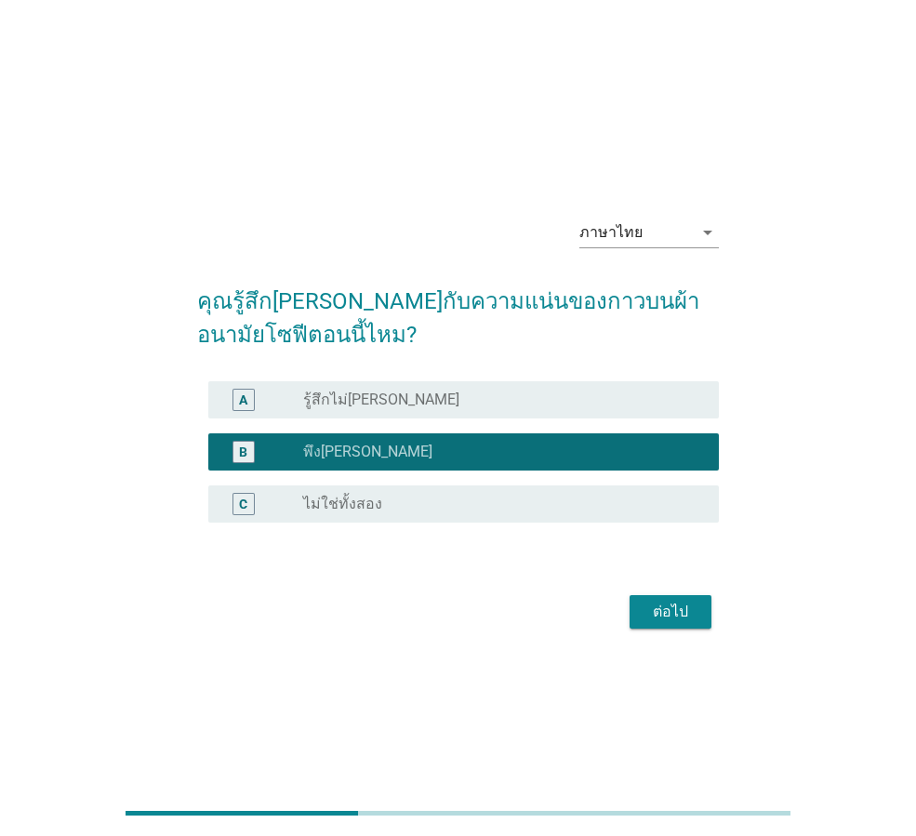
click at [667, 611] on div "ต่อไป" at bounding box center [670, 612] width 52 height 22
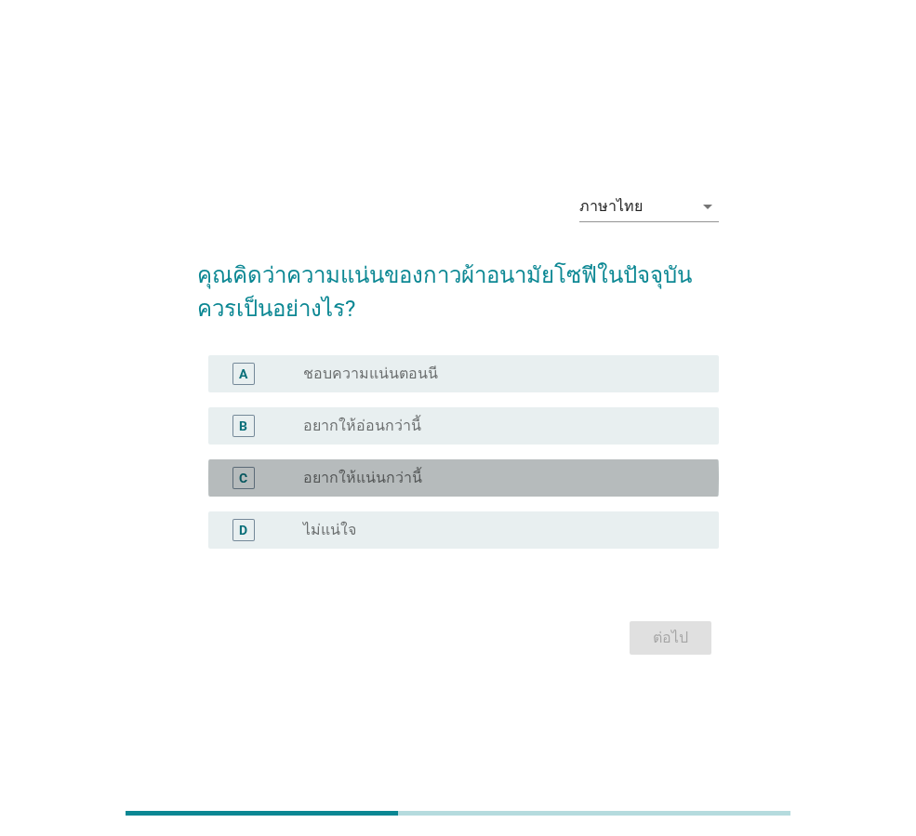
click at [404, 483] on label "อยากให้แน่นกว่านี้" at bounding box center [362, 478] width 119 height 19
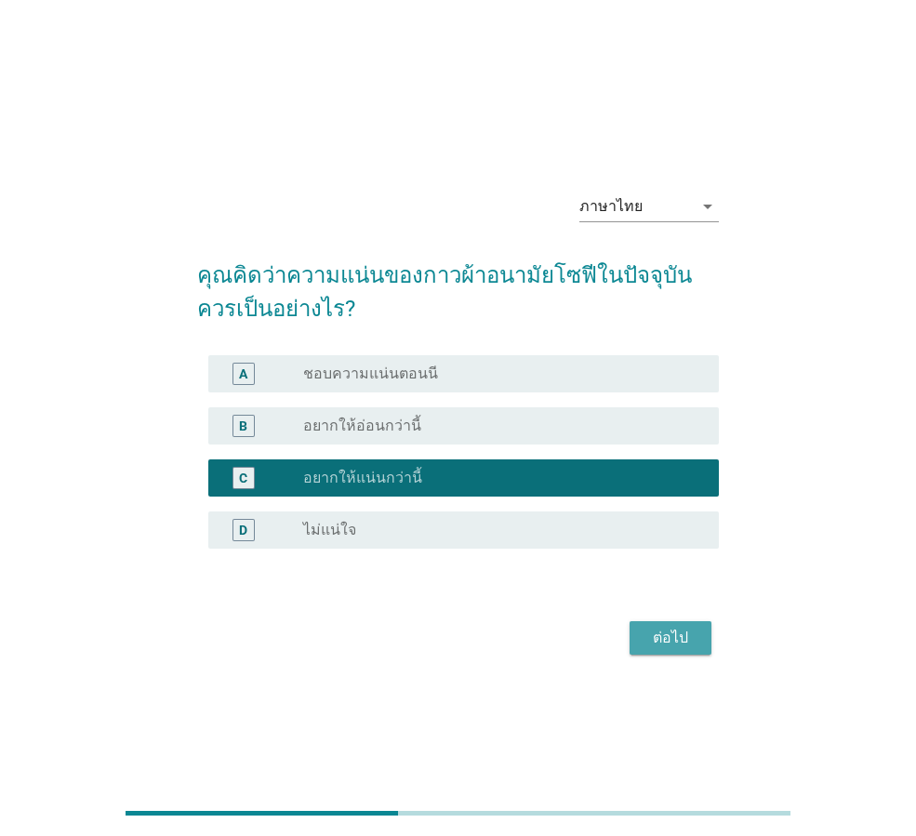
click at [648, 631] on div "ต่อไป" at bounding box center [670, 638] width 52 height 22
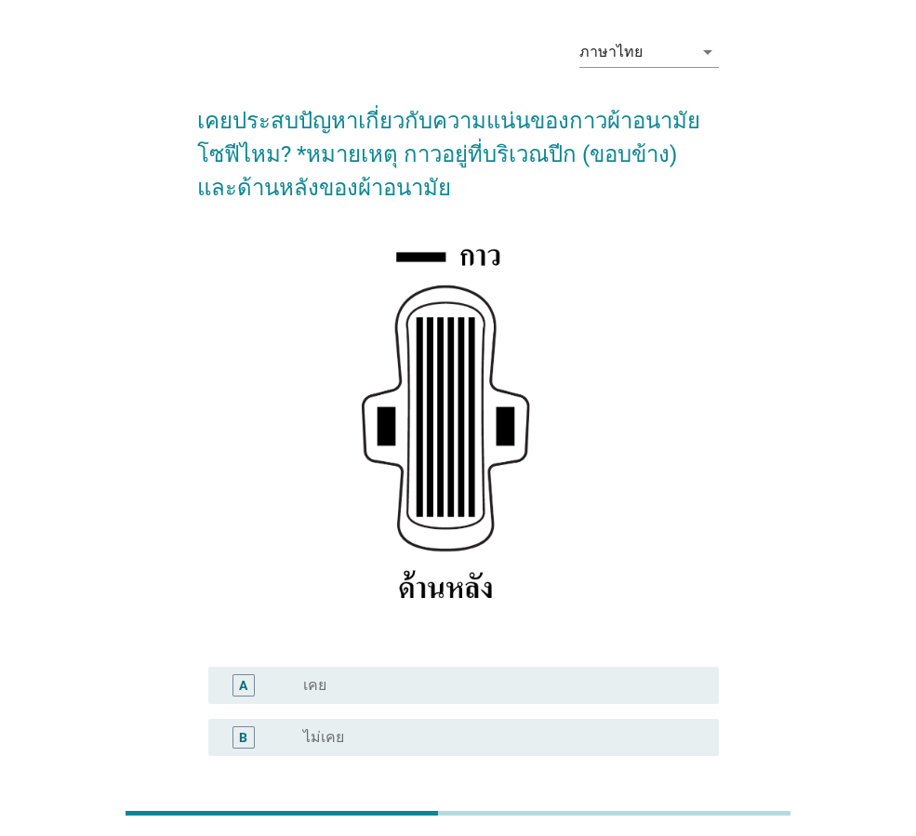
scroll to position [93, 0]
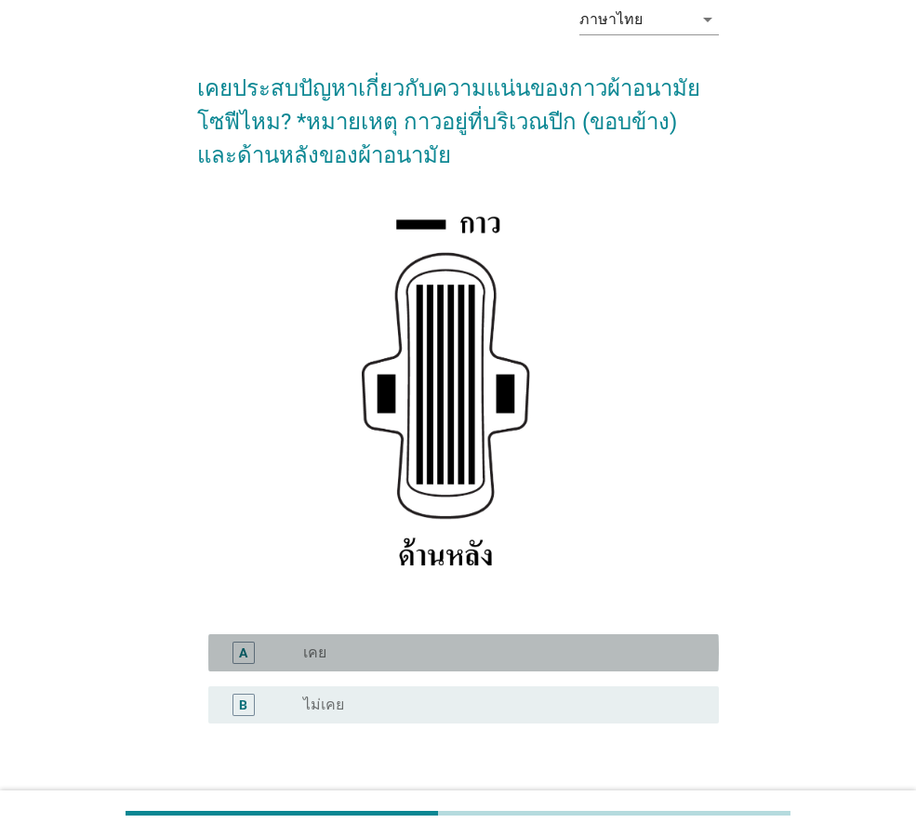
click at [495, 648] on div "radio_button_unchecked เคย" at bounding box center [496, 653] width 386 height 19
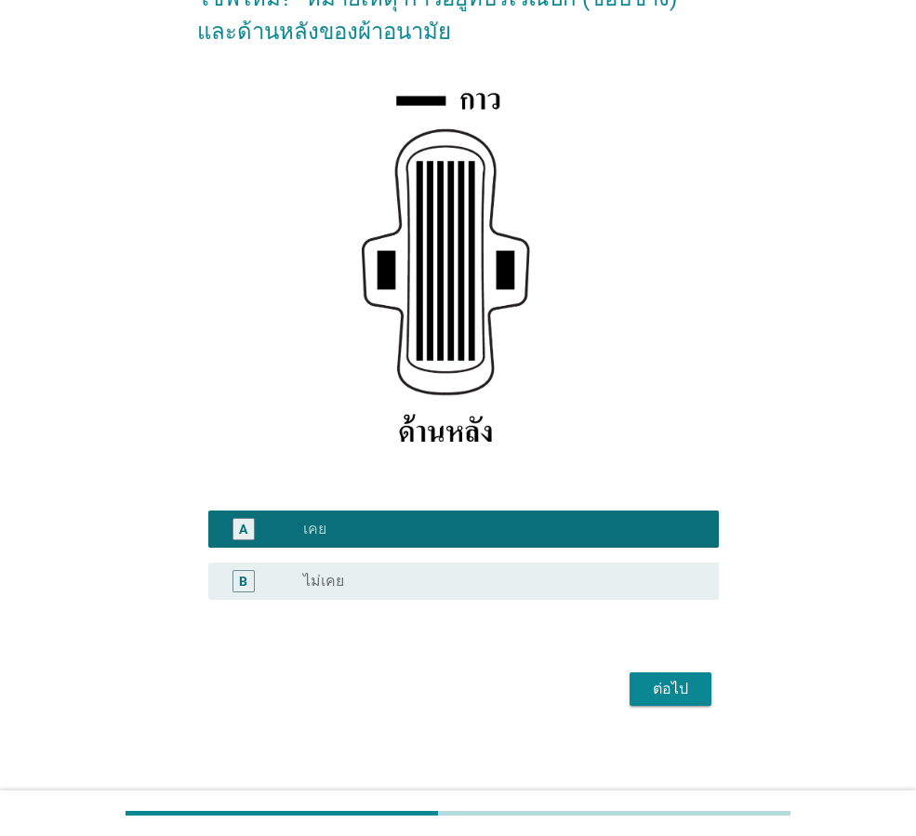
scroll to position [219, 0]
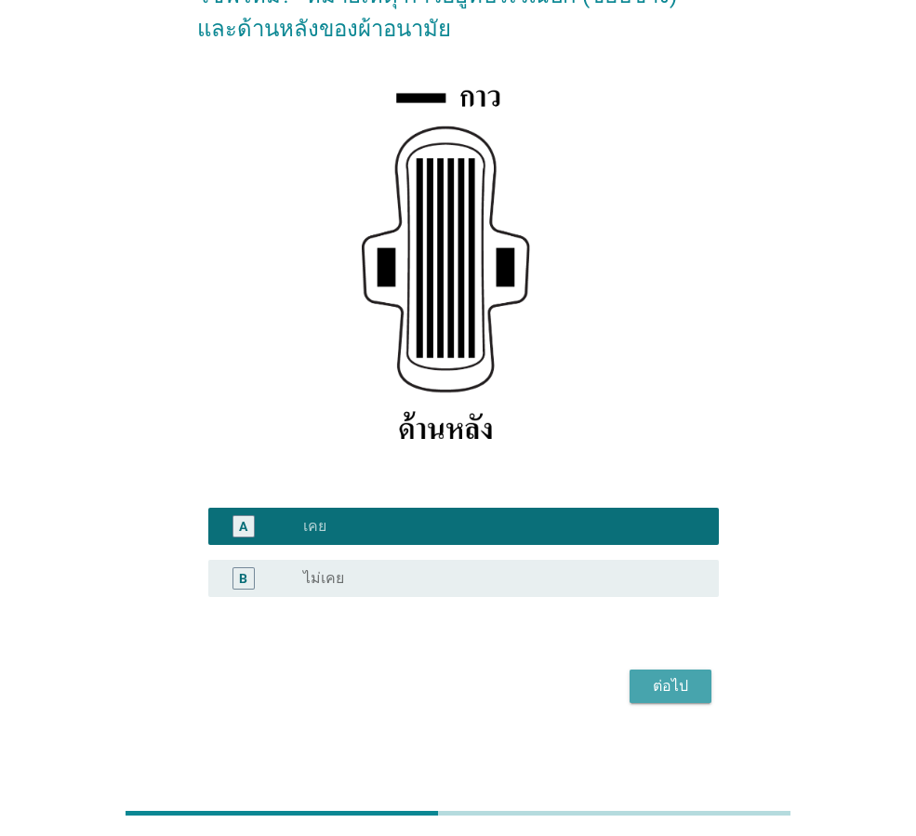
click at [682, 695] on div "ต่อไป" at bounding box center [670, 686] width 52 height 22
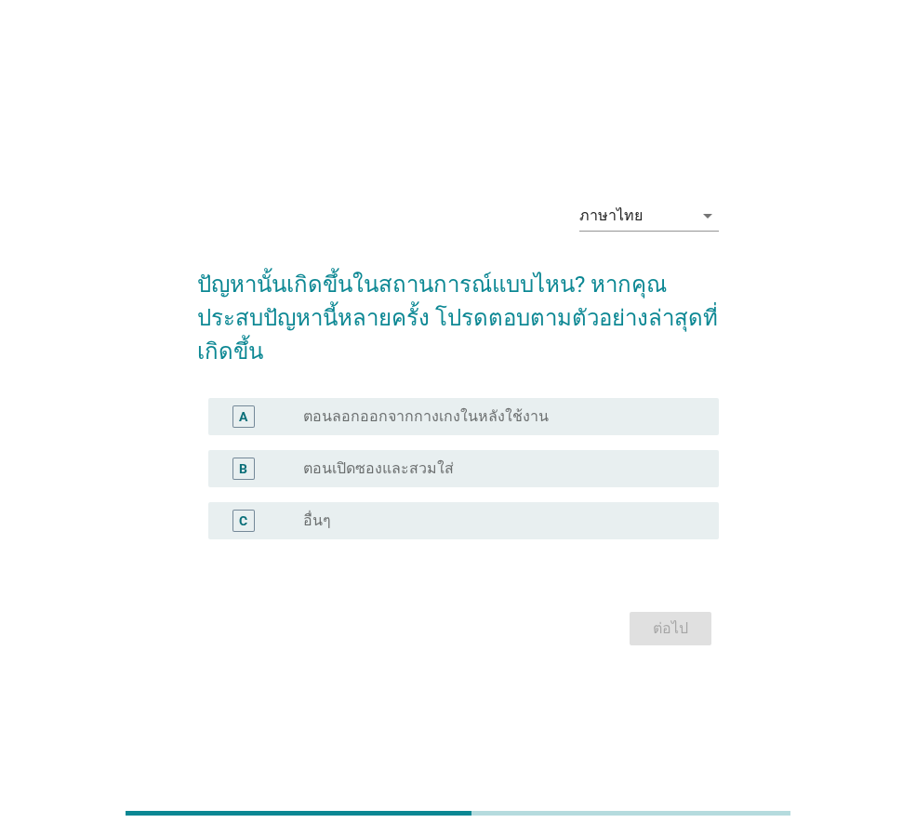
click at [457, 407] on label "ตอนลอกออกจากกางเกงในหลังใช้งาน" at bounding box center [426, 416] width 246 height 19
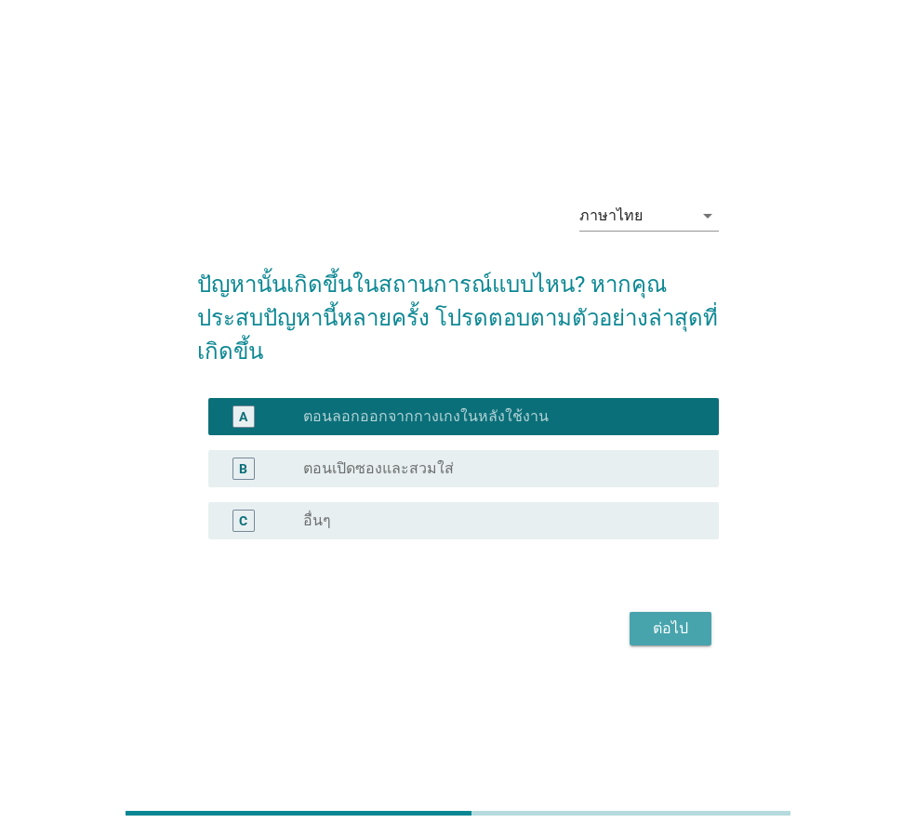
click at [697, 618] on button "ต่อไป" at bounding box center [671, 628] width 82 height 33
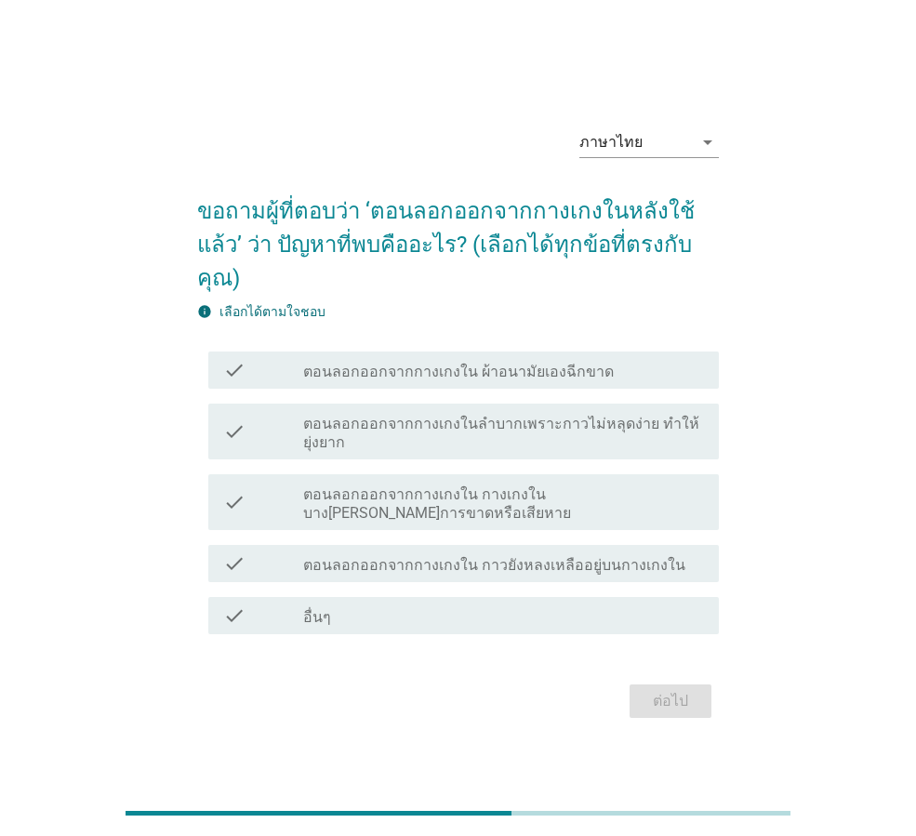
click at [518, 363] on label "ตอนลอกออกจากกางเกงใน ผ้าอนามัยเองฉีกขาด" at bounding box center [458, 372] width 311 height 19
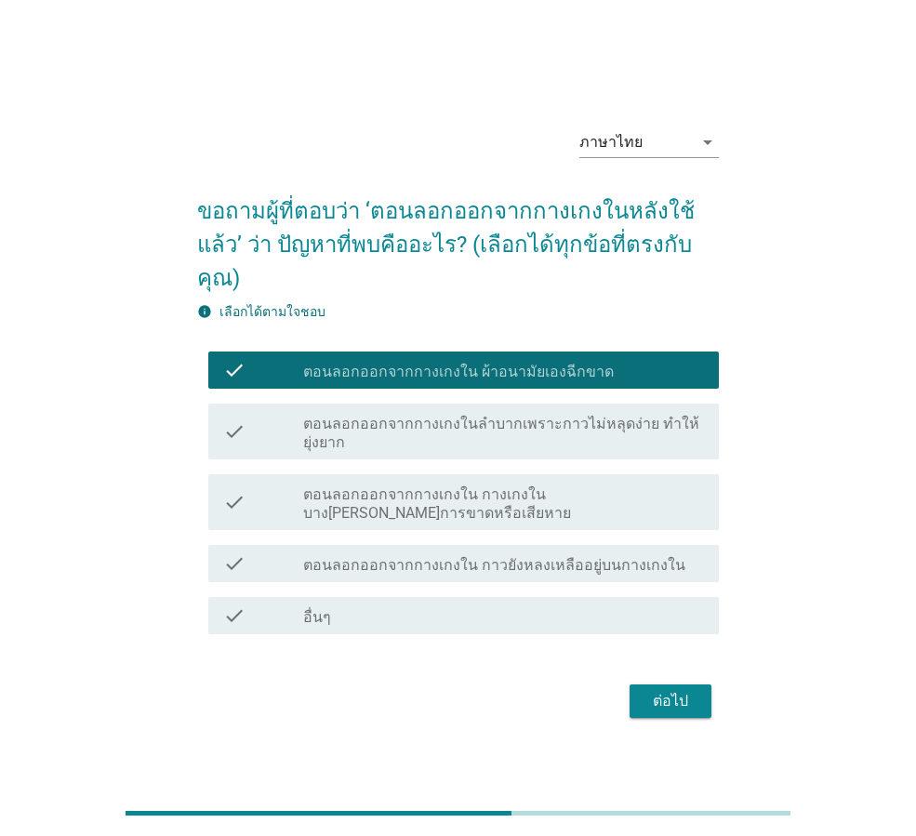
click at [515, 556] on label "ตอนลอกออกจากกางเกงใน กาวยังหลงเหลืออยู่บนกางเกงใน" at bounding box center [494, 565] width 382 height 19
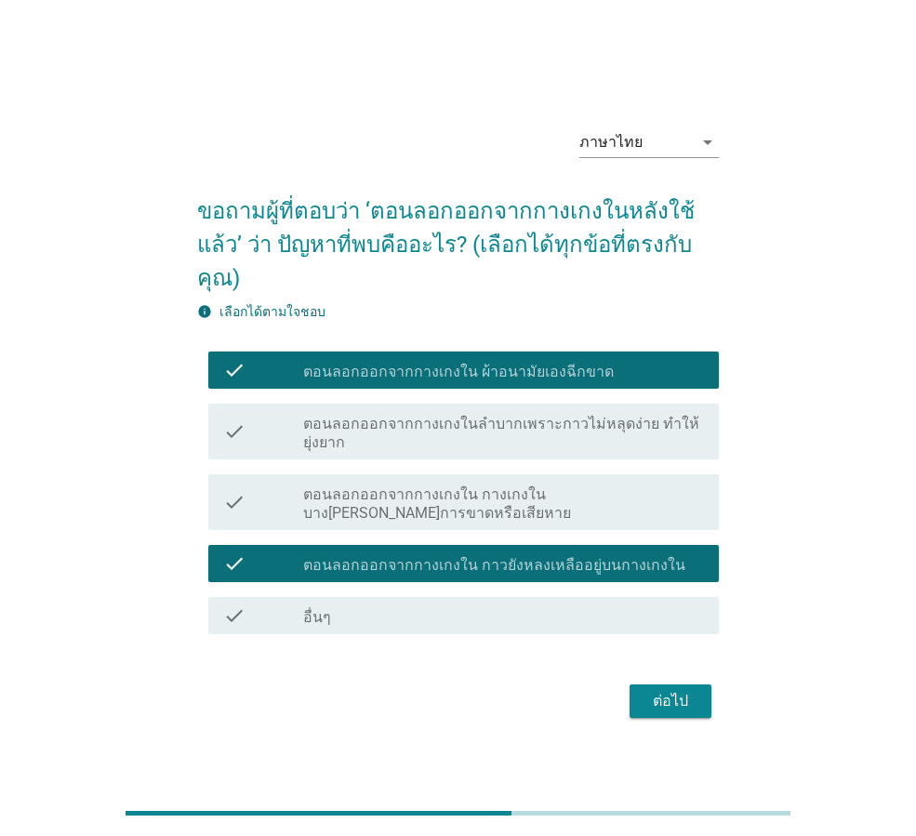
click at [663, 692] on div "ต่อไป" at bounding box center [670, 701] width 52 height 22
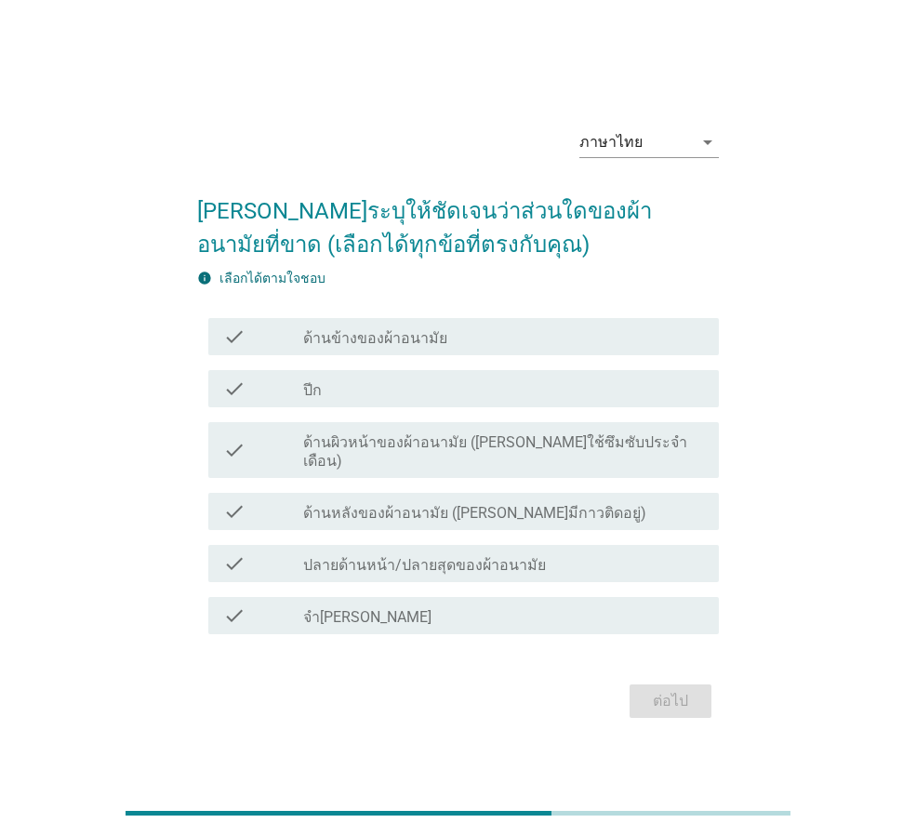
click at [336, 393] on div "check_box_outline_blank ปีก" at bounding box center [503, 389] width 401 height 22
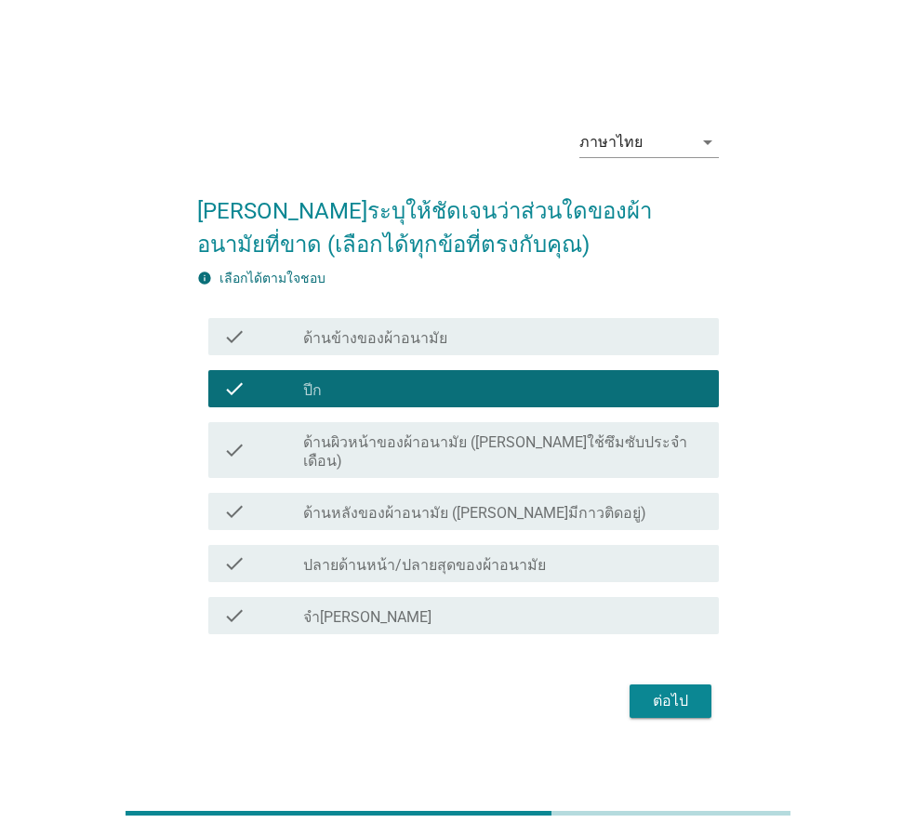
click at [654, 690] on div "ต่อไป" at bounding box center [670, 701] width 52 height 22
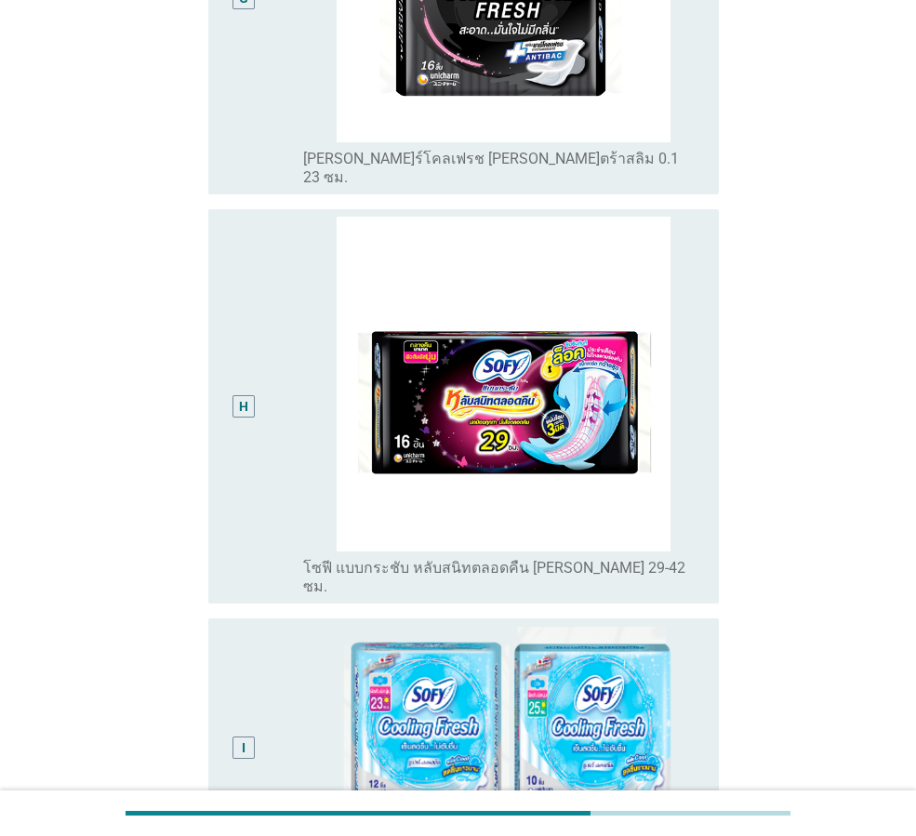
scroll to position [2215, 0]
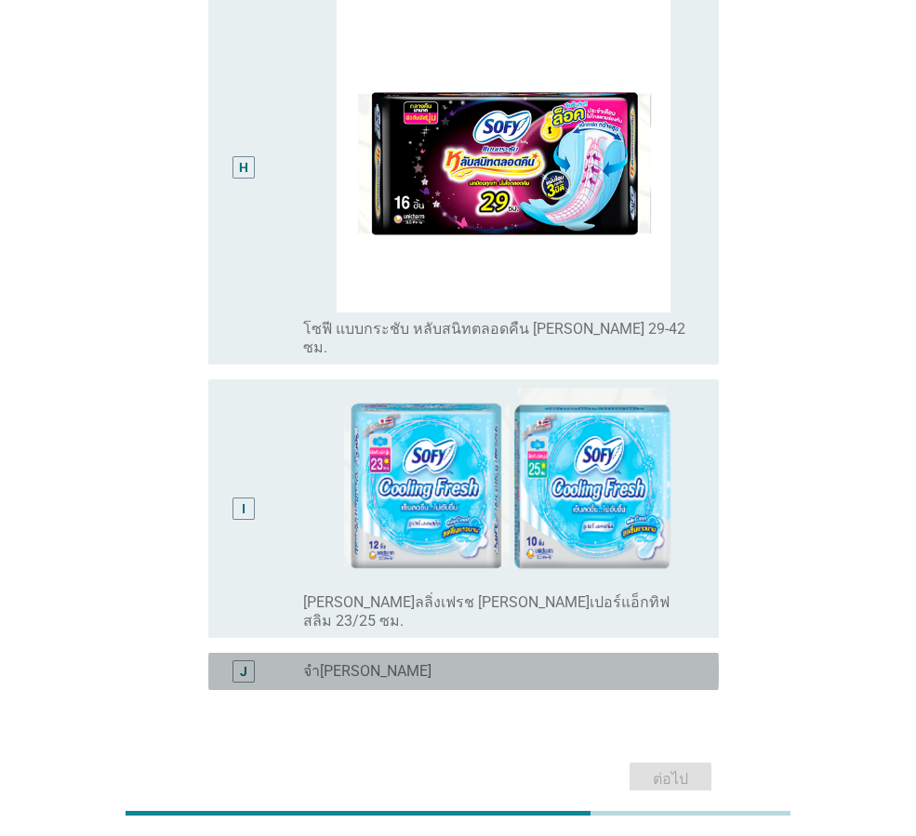
click at [404, 662] on div "radio_button_unchecked จำ[PERSON_NAME]" at bounding box center [496, 671] width 386 height 19
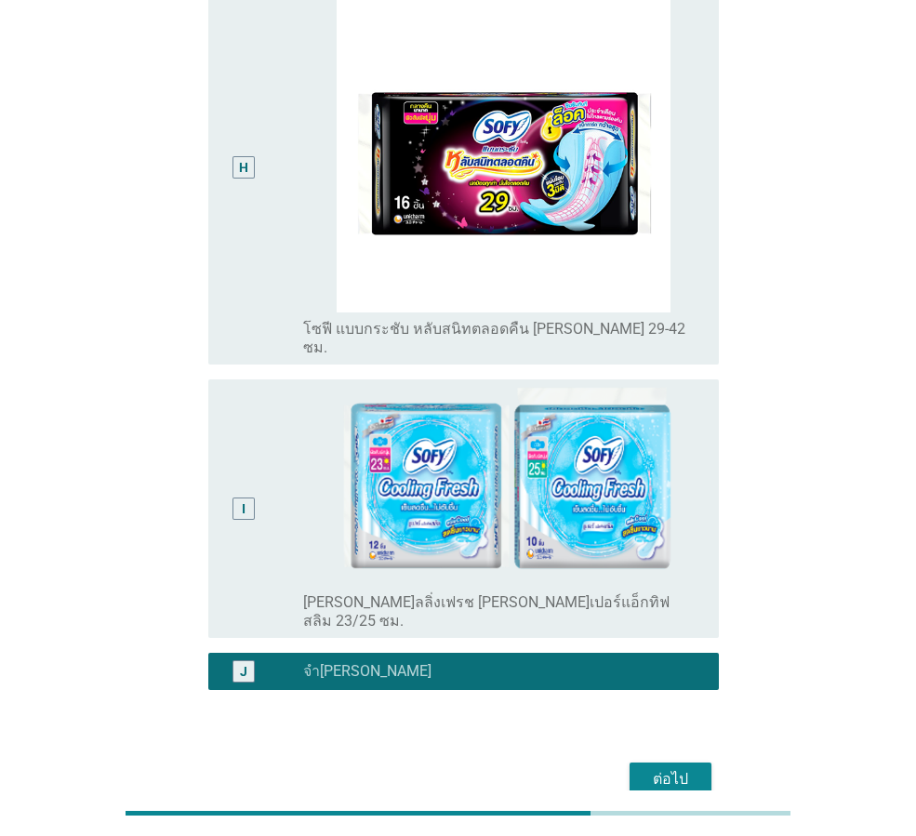
click at [698, 763] on button "ต่อไป" at bounding box center [671, 779] width 82 height 33
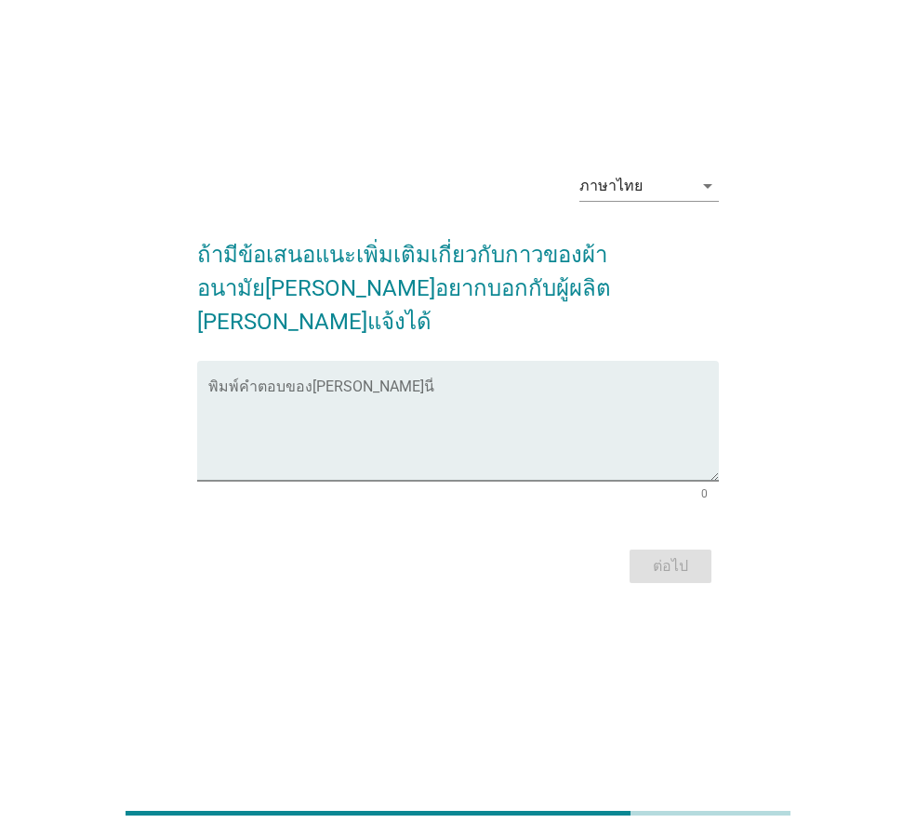
scroll to position [0, 0]
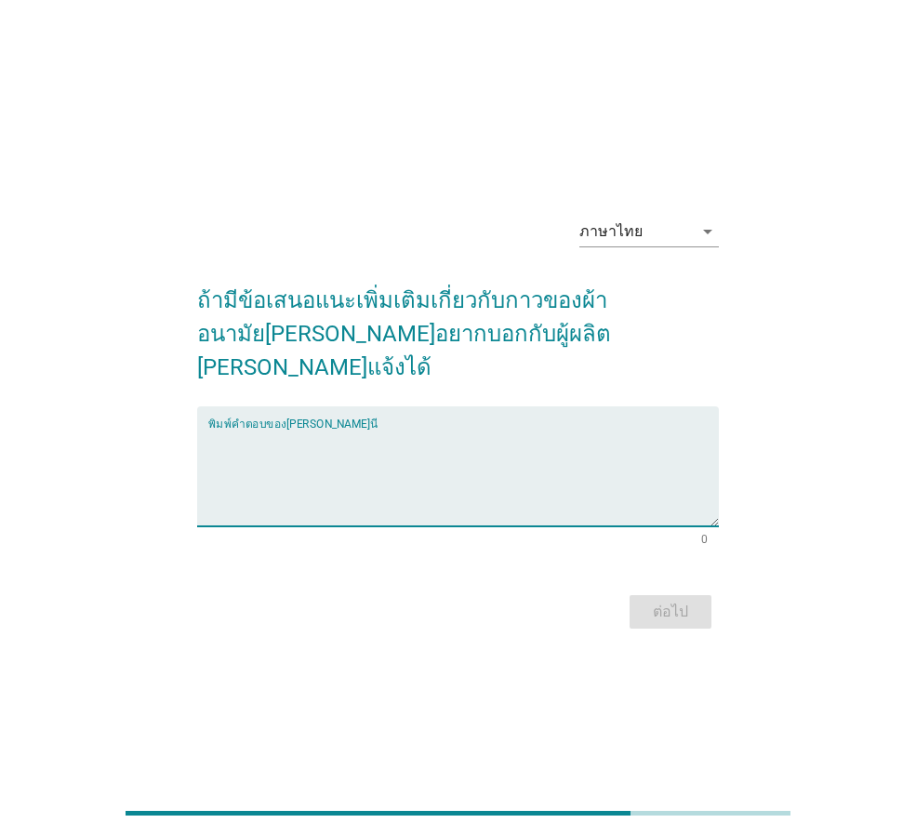
click at [535, 459] on textarea "พิมพ์คำตอบของคุณ ที่นี่" at bounding box center [463, 478] width 511 height 98
type textarea "ไ"
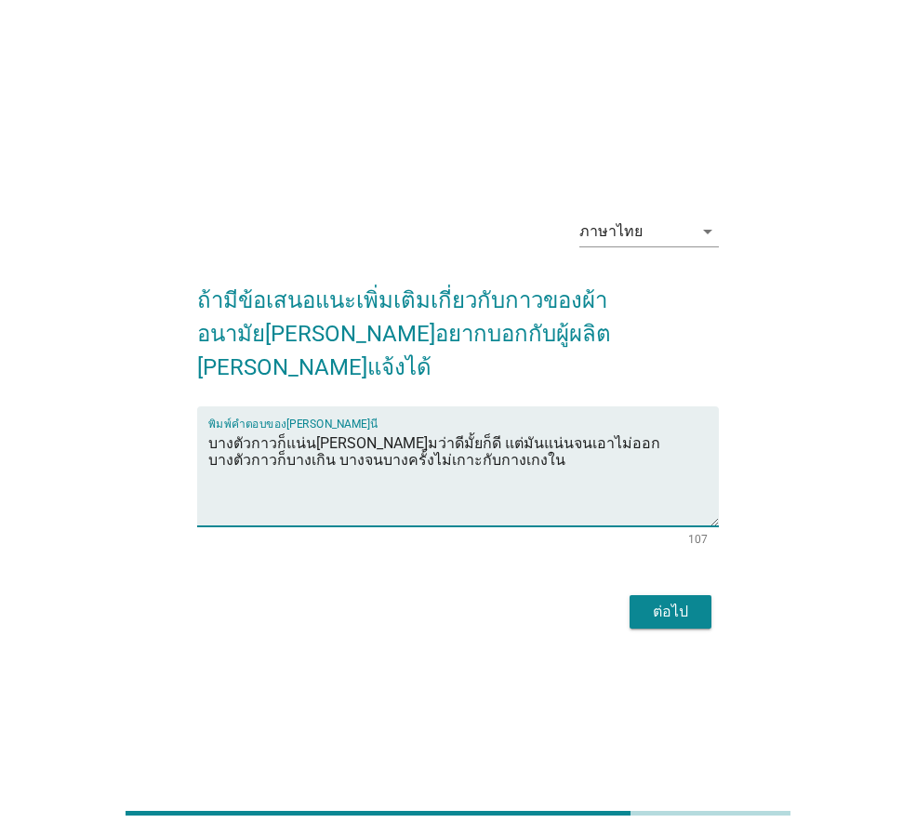
type textarea "บางตัวกาวก็แน่น[PERSON_NAME]มว่าดีมั้ยก็ดี แต่มันแน่นจนเอาไม่ออก บางตัวกาวก็บาง…"
click at [658, 601] on div "ต่อไป" at bounding box center [670, 612] width 52 height 22
